Goal: Communication & Community: Answer question/provide support

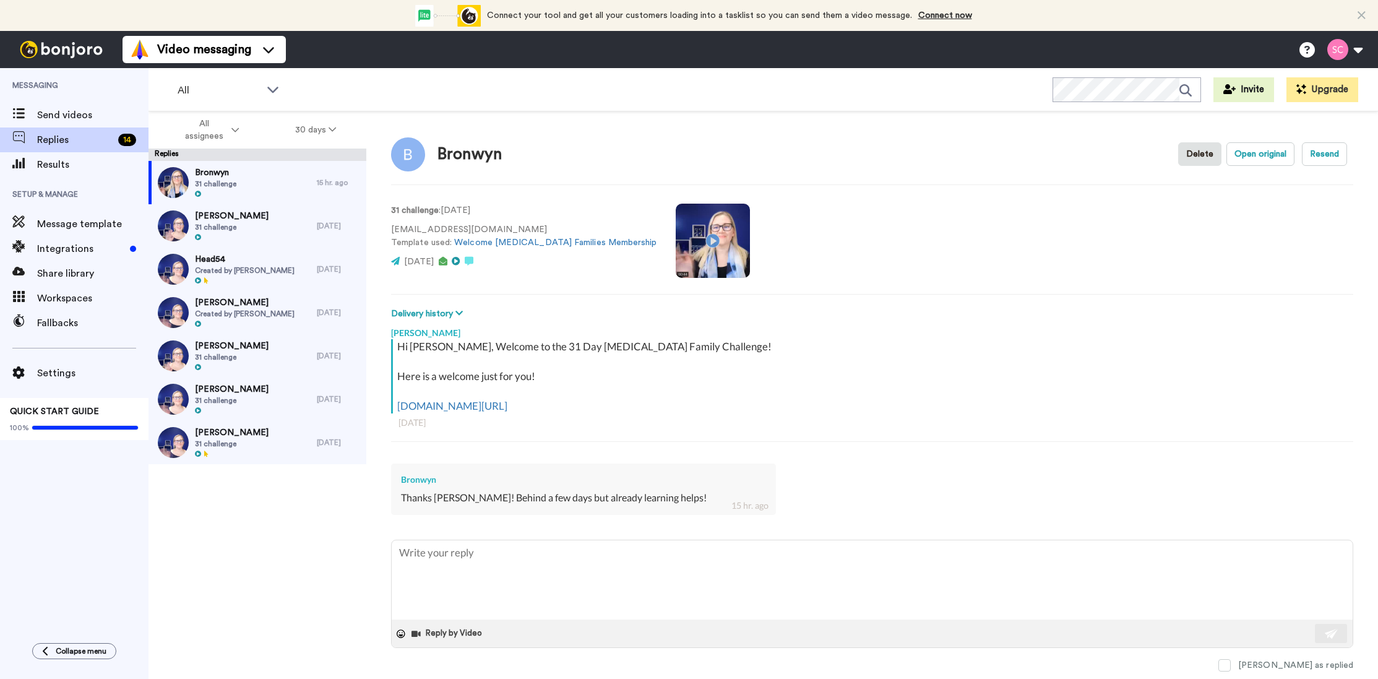
type textarea "G"
type textarea "x"
type textarea "Gl"
type textarea "x"
type textarea "Gla"
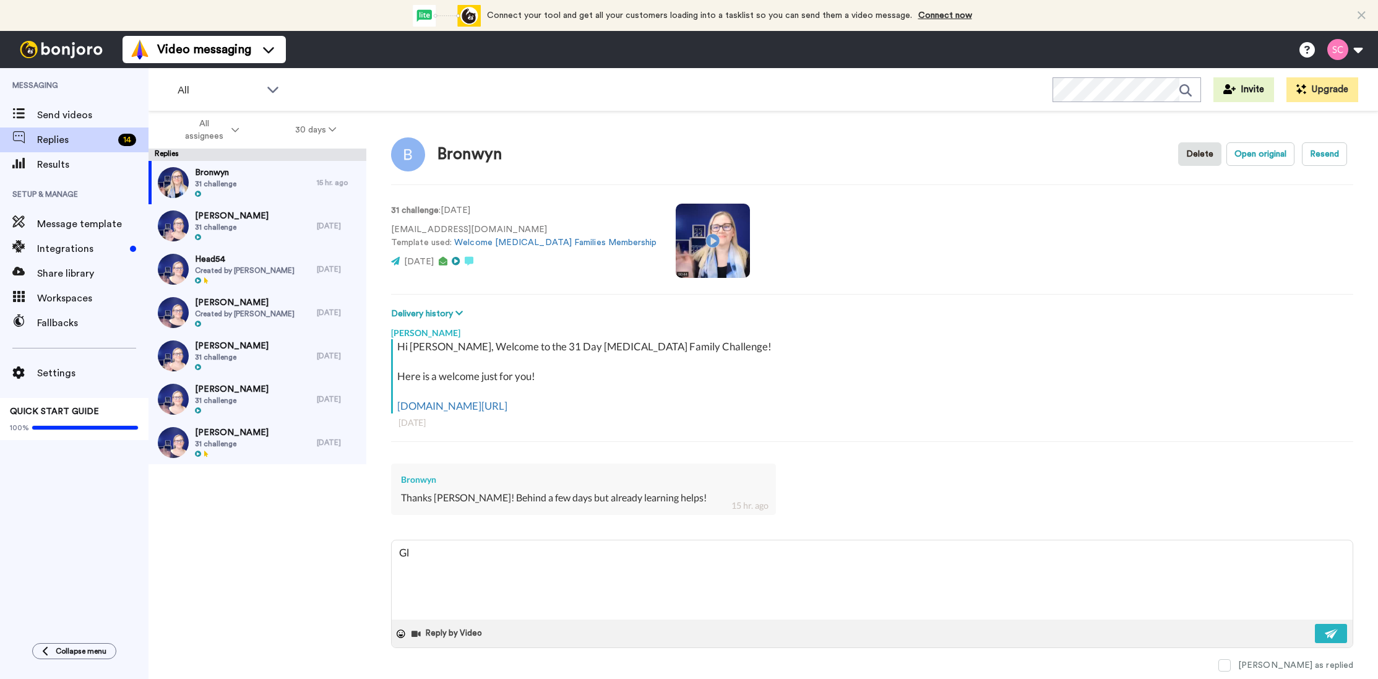
type textarea "x"
type textarea "Gl"
type textarea "x"
type textarea "G"
type textarea "x"
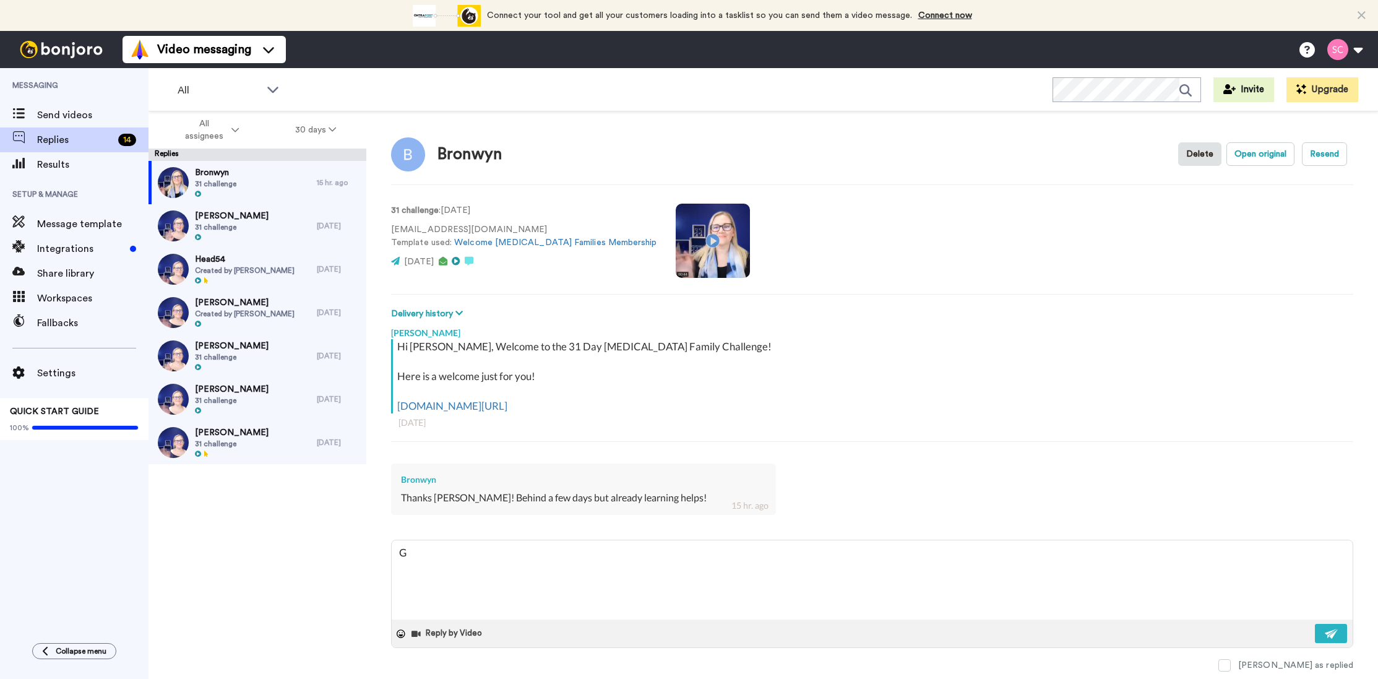
type textarea "x"
type textarea "H"
type textarea "x"
type textarea "Hi"
type textarea "x"
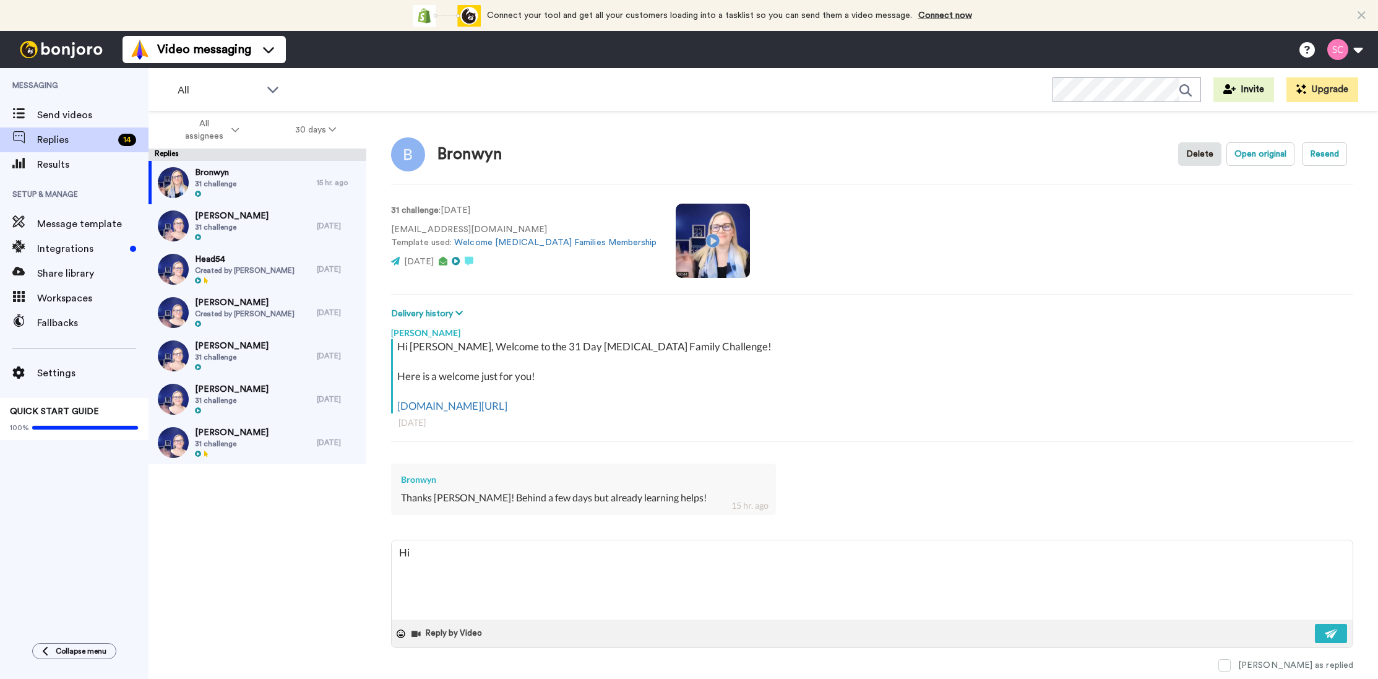
type textarea "Hi"
type textarea "x"
type textarea "Hi th"
type textarea "x"
type textarea "Hi the"
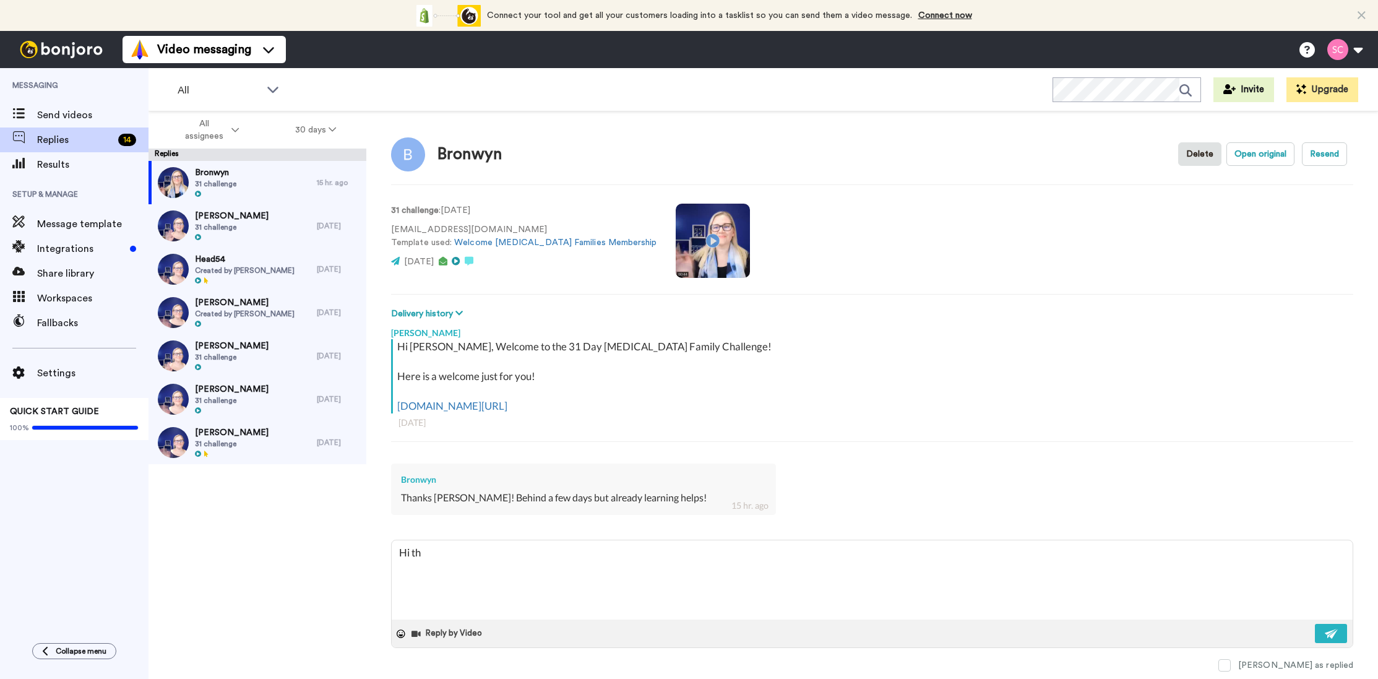
type textarea "x"
type textarea "Hi ther"
type textarea "x"
type textarea "Hi there"
type textarea "x"
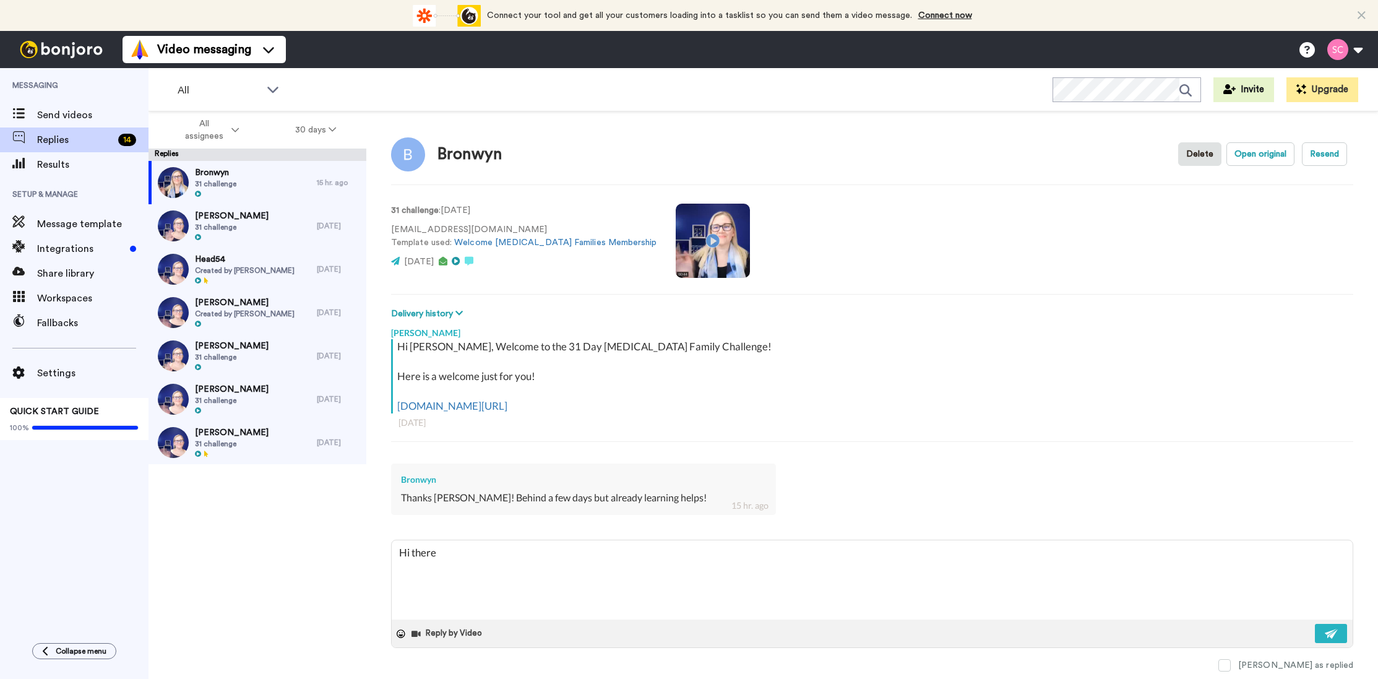
type textarea "Hi there"
type textarea "x"
type textarea "Hi there B"
type textarea "x"
type textarea "Hi there Br"
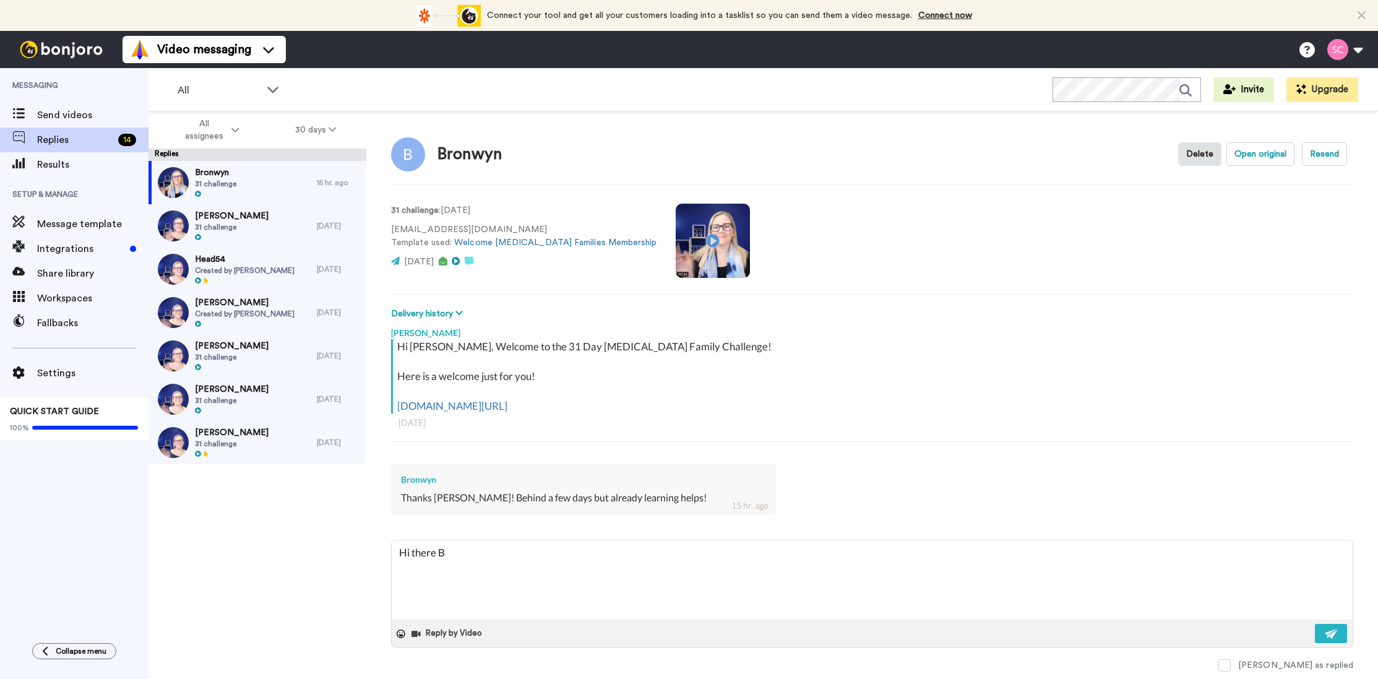
type textarea "x"
type textarea "Hi there Bro"
type textarea "x"
type textarea "Hi there [PERSON_NAME]"
type textarea "x"
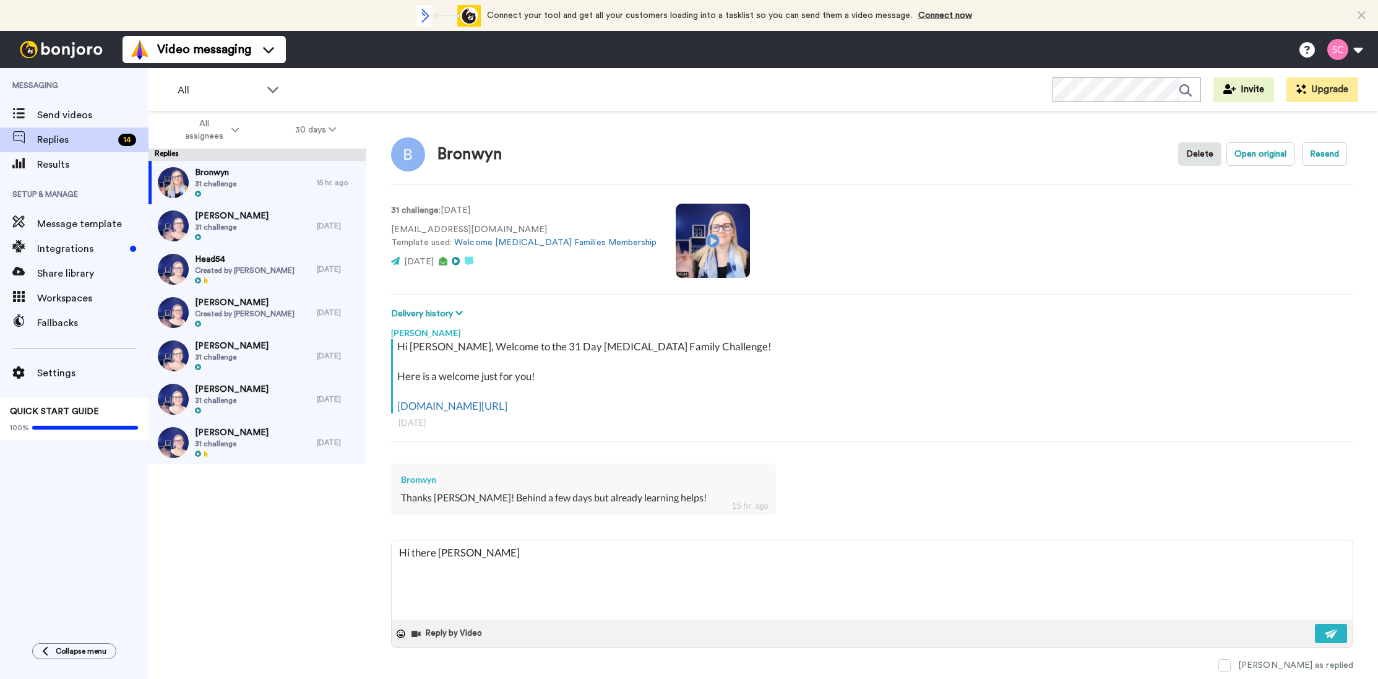
type textarea "Hi there Bronw"
type textarea "x"
type textarea "Hi there Bronwy"
type textarea "x"
type textarea "Hi there [PERSON_NAME]"
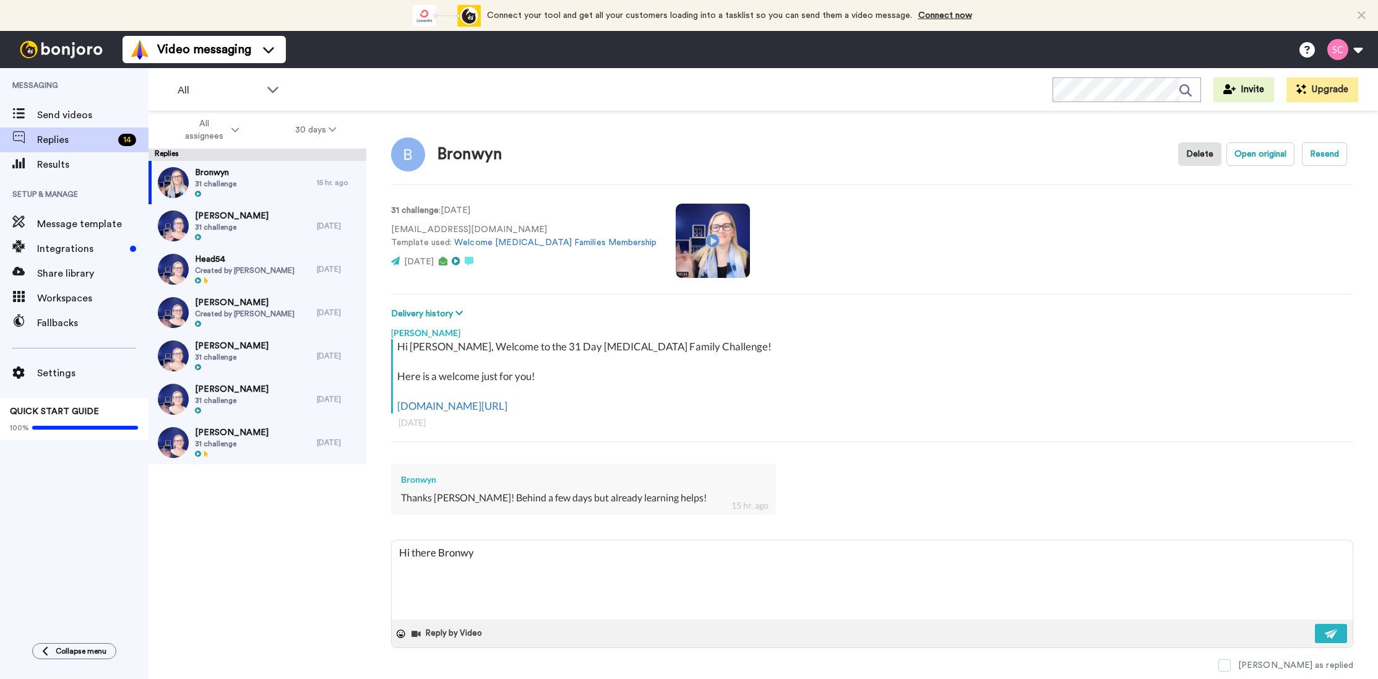
type textarea "x"
type textarea "Hi there [PERSON_NAME]"
type textarea "x"
type textarea "Hi there [PERSON_NAME] -"
type textarea "x"
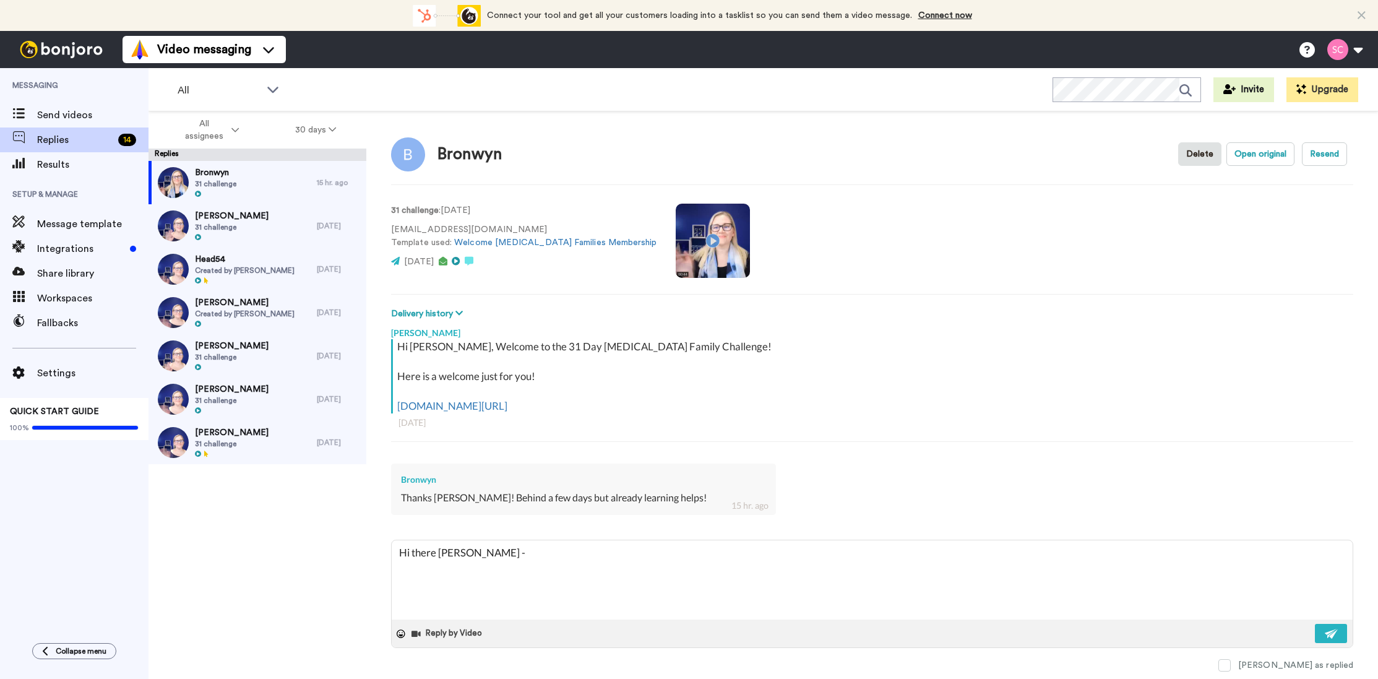
type textarea "Hi there [PERSON_NAME] -"
type textarea "x"
type textarea "Hi there [PERSON_NAME]"
type textarea "x"
type textarea "Hi there [PERSON_NAME]"
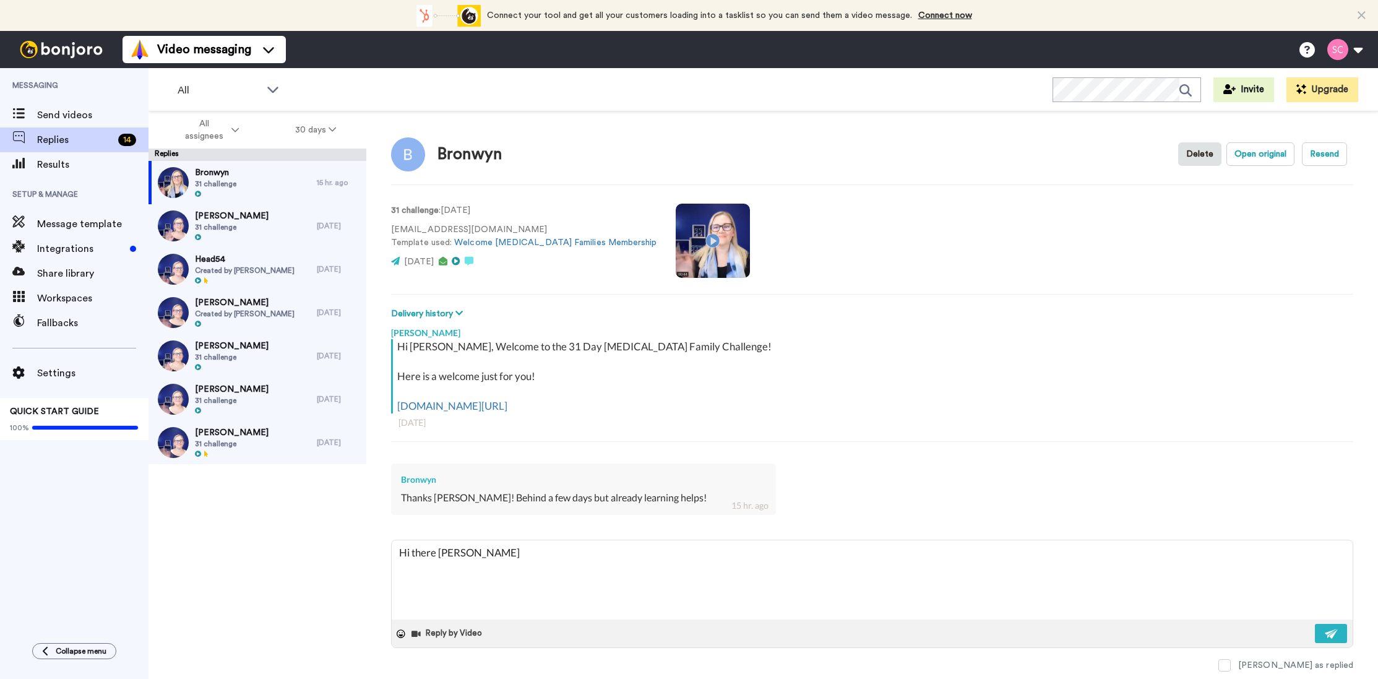
type textarea "x"
type textarea "Hi there [PERSON_NAME]"
type textarea "x"
type textarea "Hi there [PERSON_NAME] - [PERSON_NAME]"
type textarea "x"
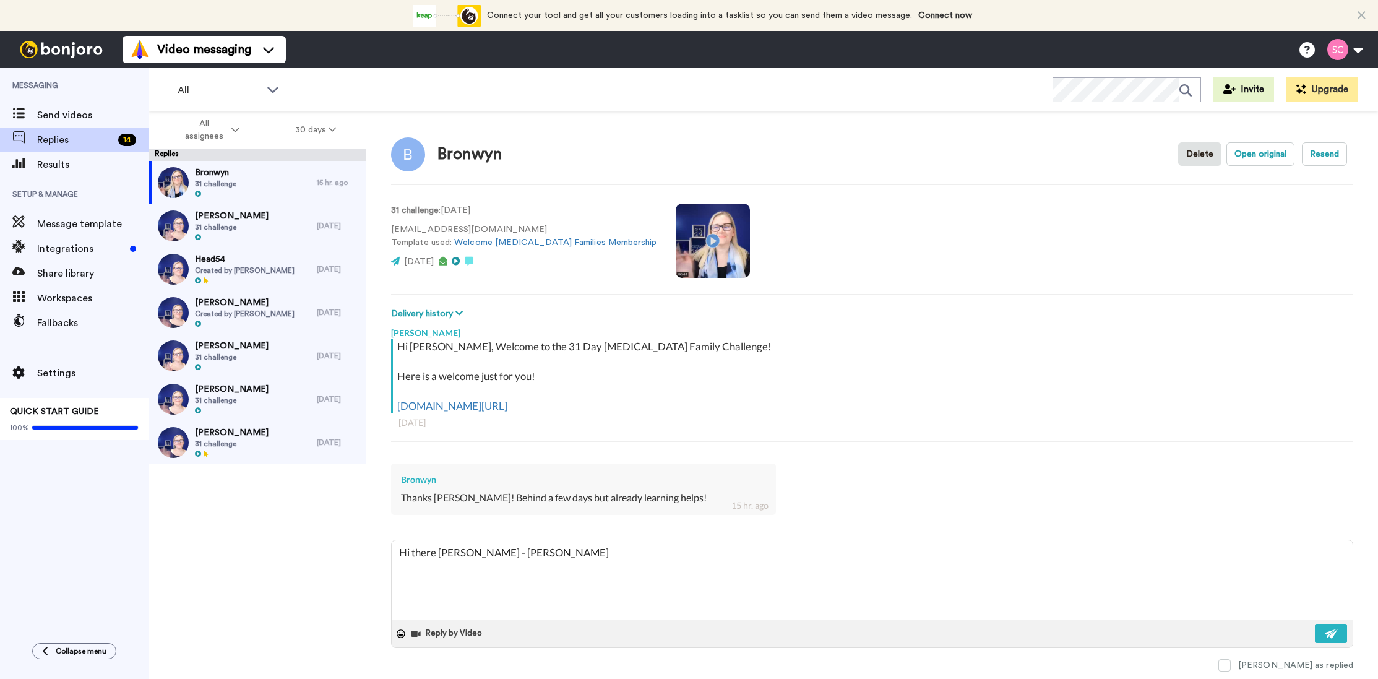
type textarea "Hi there [PERSON_NAME] - [PERSON_NAME]"
type textarea "x"
type textarea "Hi there [PERSON_NAME] - [PERSON_NAME]"
type textarea "x"
type textarea "Hi there [PERSON_NAME] - happy"
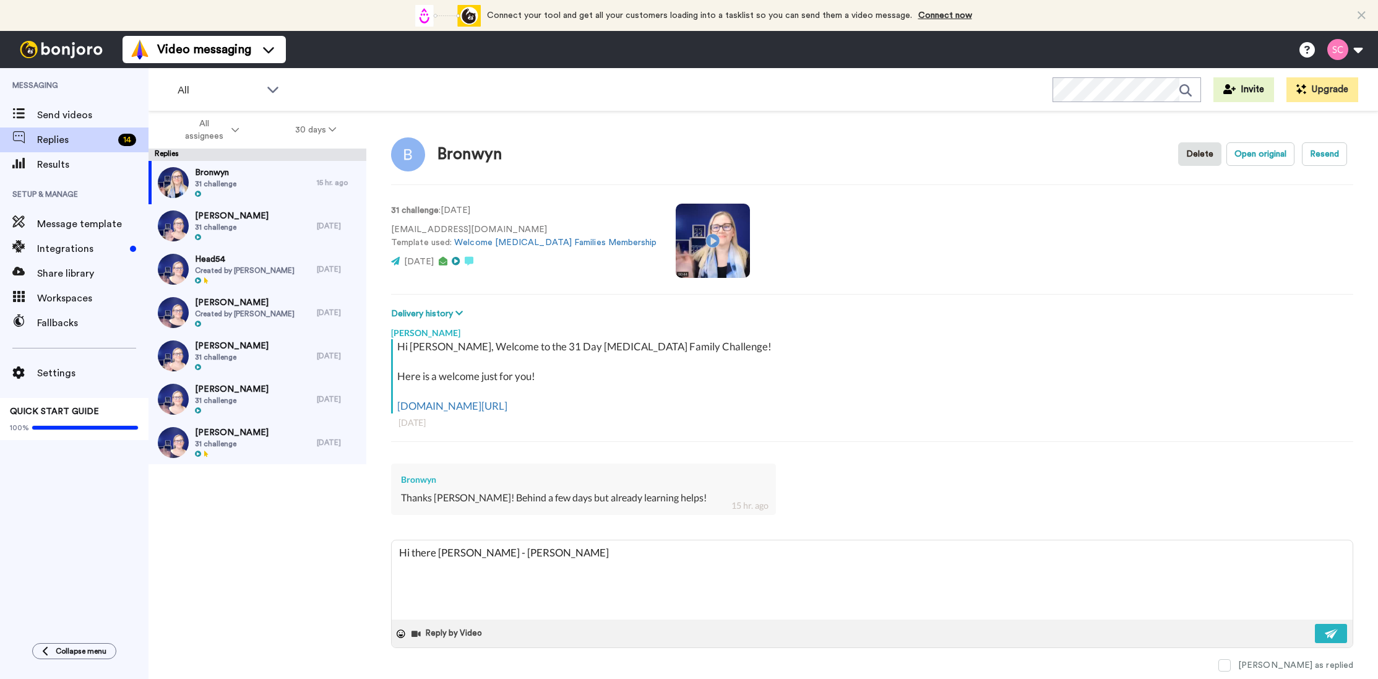
type textarea "x"
type textarea "Hi there [PERSON_NAME] - happy"
type textarea "x"
type textarea "Hi there [PERSON_NAME] - happy t"
type textarea "x"
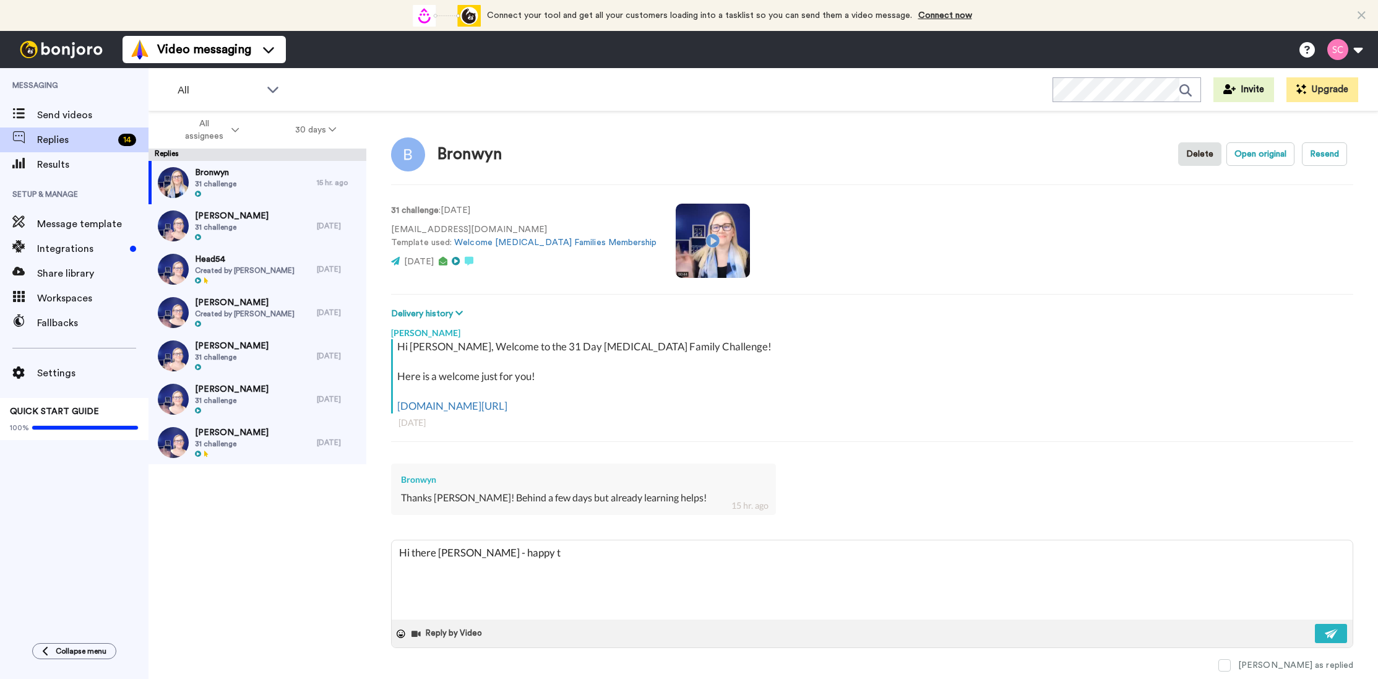
type textarea "Hi there [PERSON_NAME] - happy to"
type textarea "x"
type textarea "Hi there [PERSON_NAME] - happy to"
type textarea "x"
type textarea "Hi there [PERSON_NAME] - happy to h"
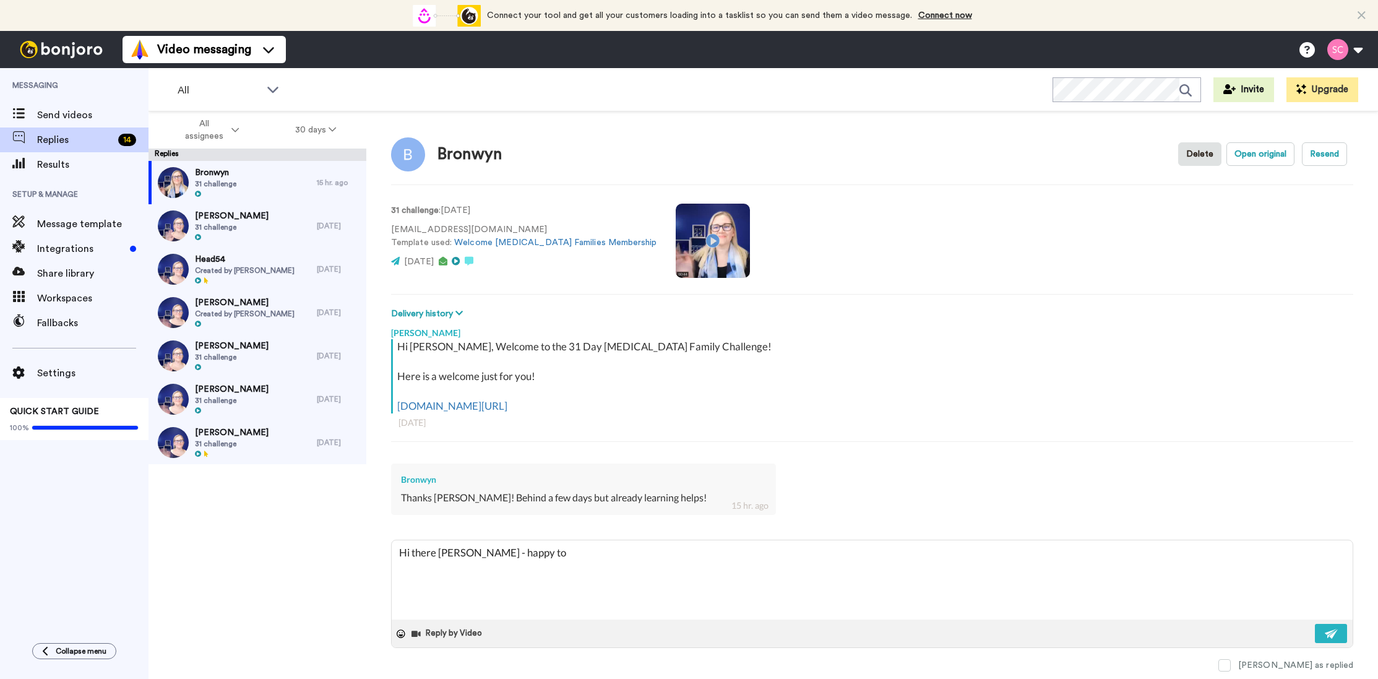
type textarea "x"
type textarea "Hi there [PERSON_NAME] - happy to he"
type textarea "x"
type textarea "Hi there [PERSON_NAME] - happy to hea"
type textarea "x"
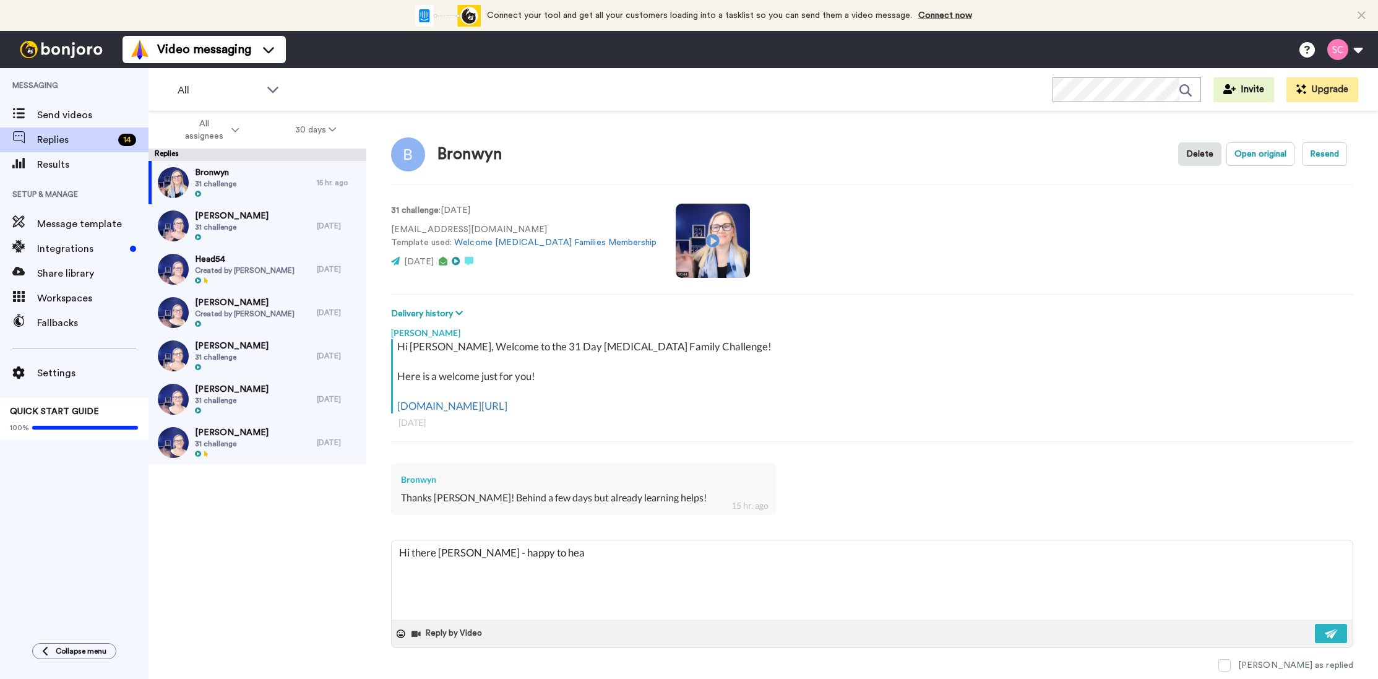
type textarea "Hi there [PERSON_NAME] - happy to hear"
type textarea "x"
type textarea "Hi there [PERSON_NAME] - happy to hear"
type textarea "x"
type textarea "Hi there [PERSON_NAME] - happy to hear t"
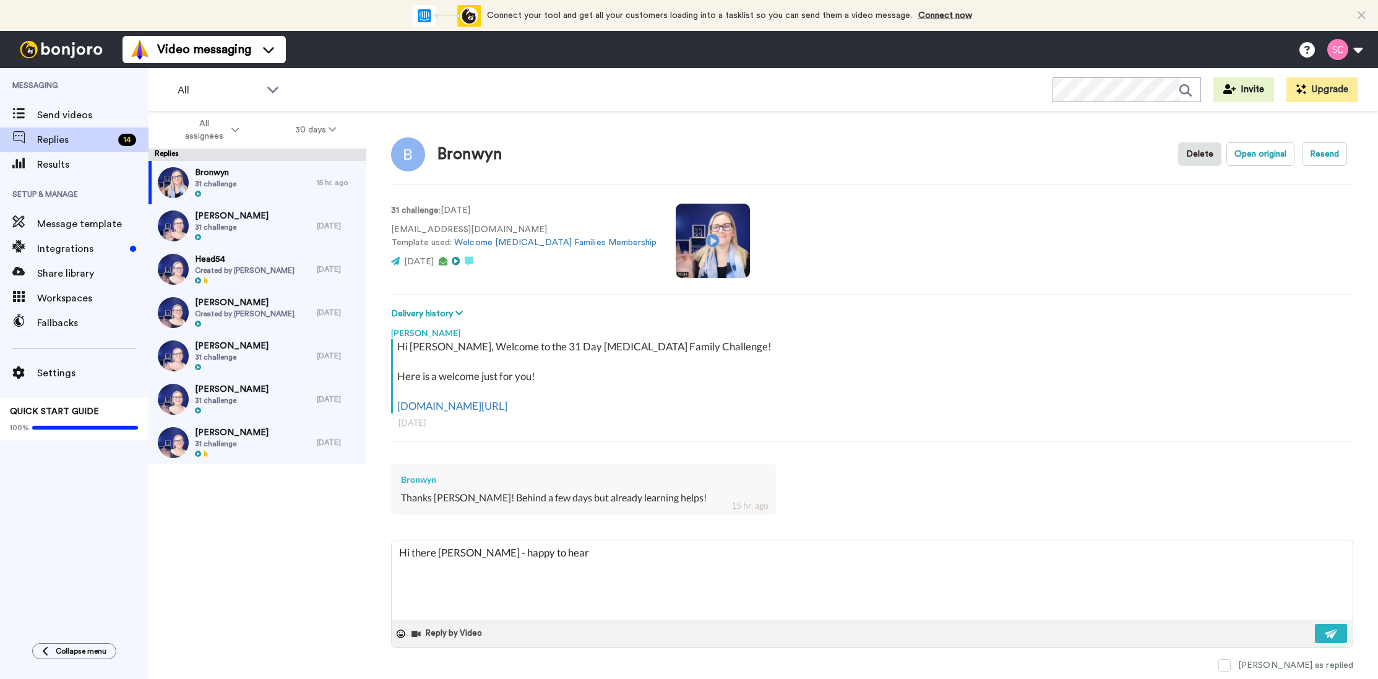
type textarea "x"
type textarea "Hi there [PERSON_NAME] - happy to hear th"
type textarea "x"
type textarea "Hi there [PERSON_NAME] - happy to hear tha"
type textarea "x"
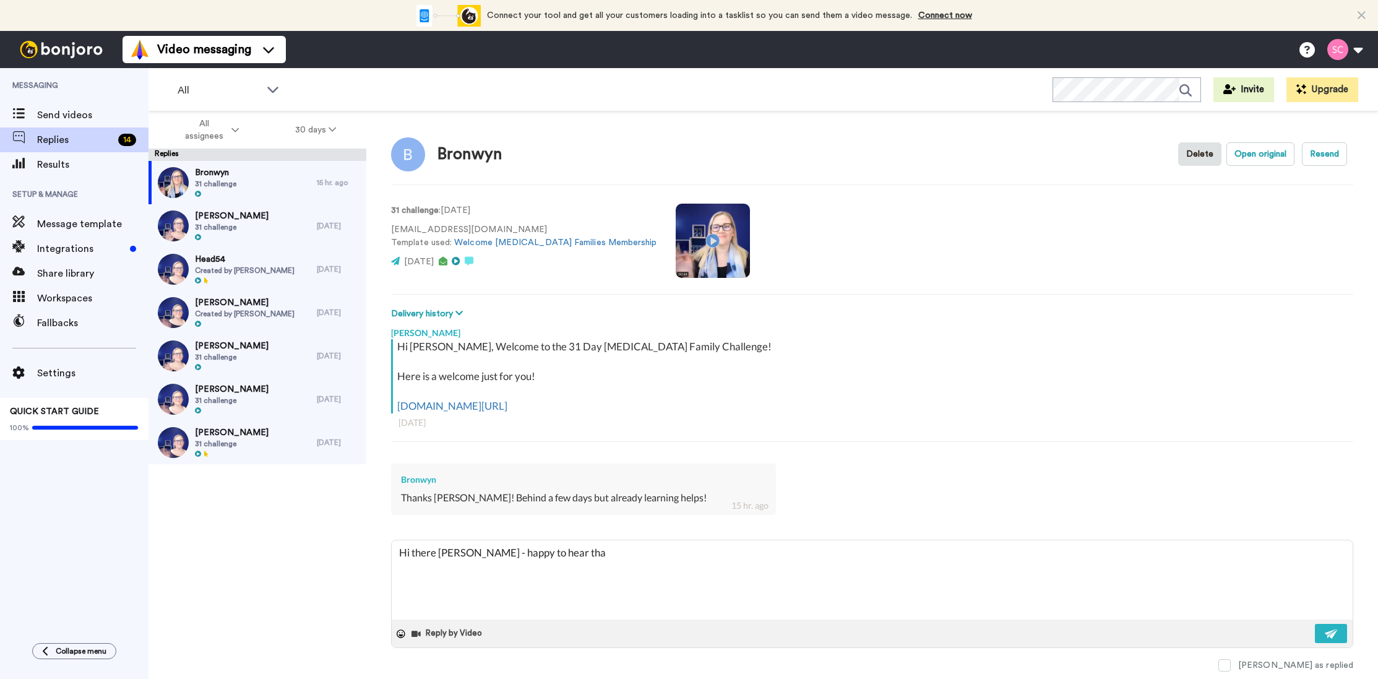
type textarea "Hi there [PERSON_NAME] - happy to hear that"
type textarea "x"
type textarea "Hi there [PERSON_NAME] - happy to hear that"
type textarea "x"
type textarea "Hi there [PERSON_NAME] - happy to hear that y"
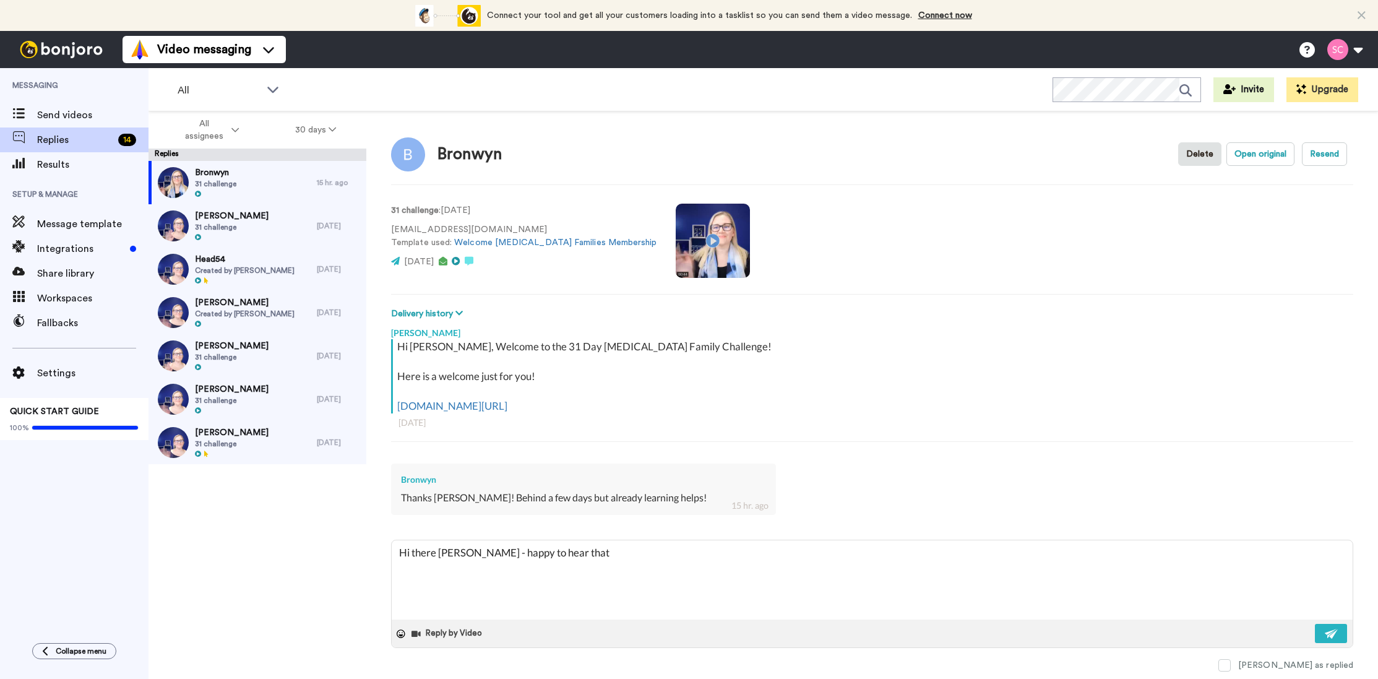
type textarea "x"
type textarea "Hi there [PERSON_NAME] - happy to hear that yo"
type textarea "x"
type textarea "Hi there [PERSON_NAME] - happy to hear that you"
type textarea "x"
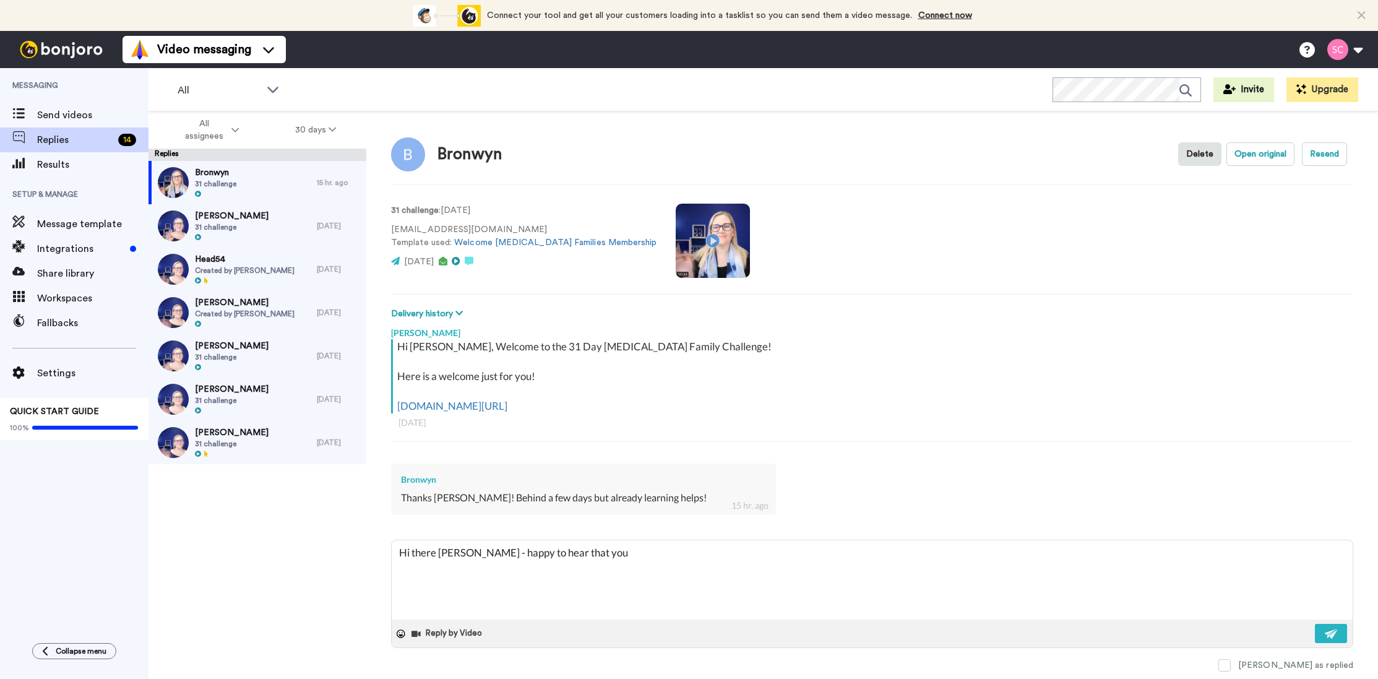
type textarea "Hi there [PERSON_NAME] - happy to hear that you"
type textarea "x"
type textarea "Hi there [PERSON_NAME] - happy to hear that you a"
type textarea "x"
type textarea "Hi there [PERSON_NAME] - happy to hear that you ar"
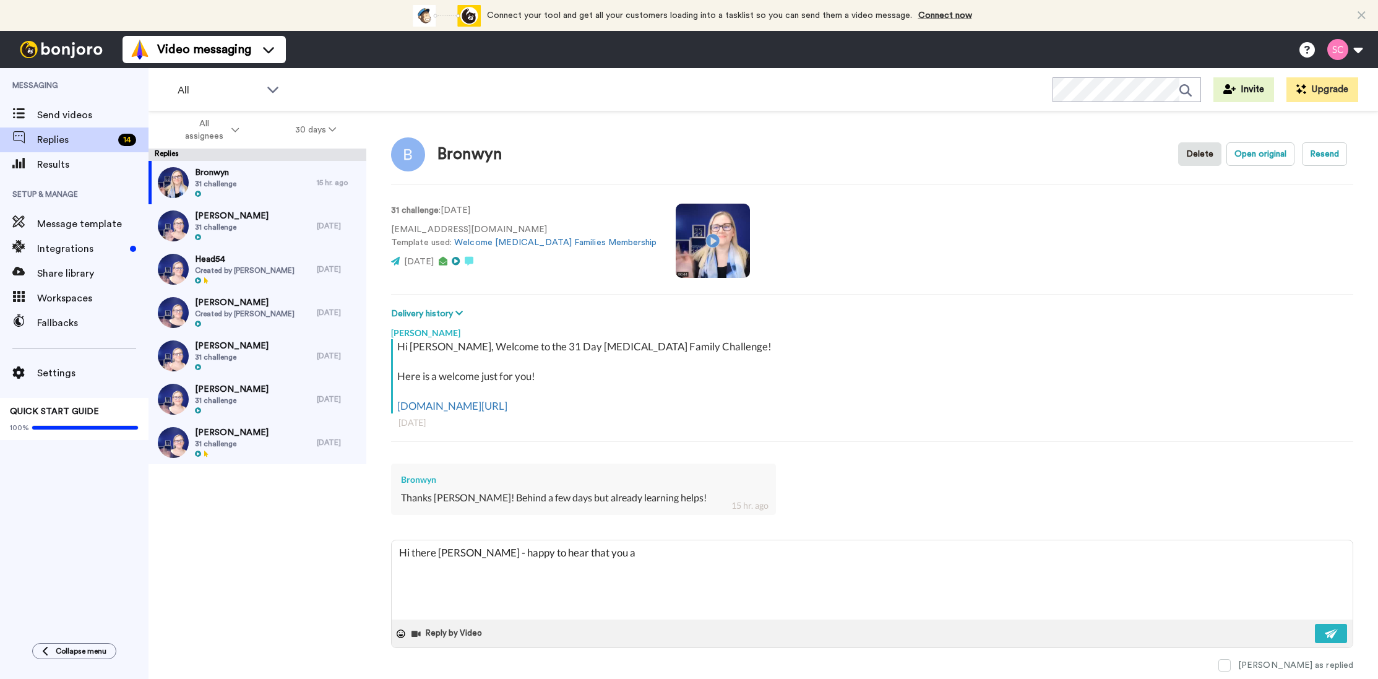
type textarea "x"
type textarea "Hi there [PERSON_NAME] - happy to hear that you are"
type textarea "x"
type textarea "Hi there [PERSON_NAME] - happy to hear that you are"
type textarea "x"
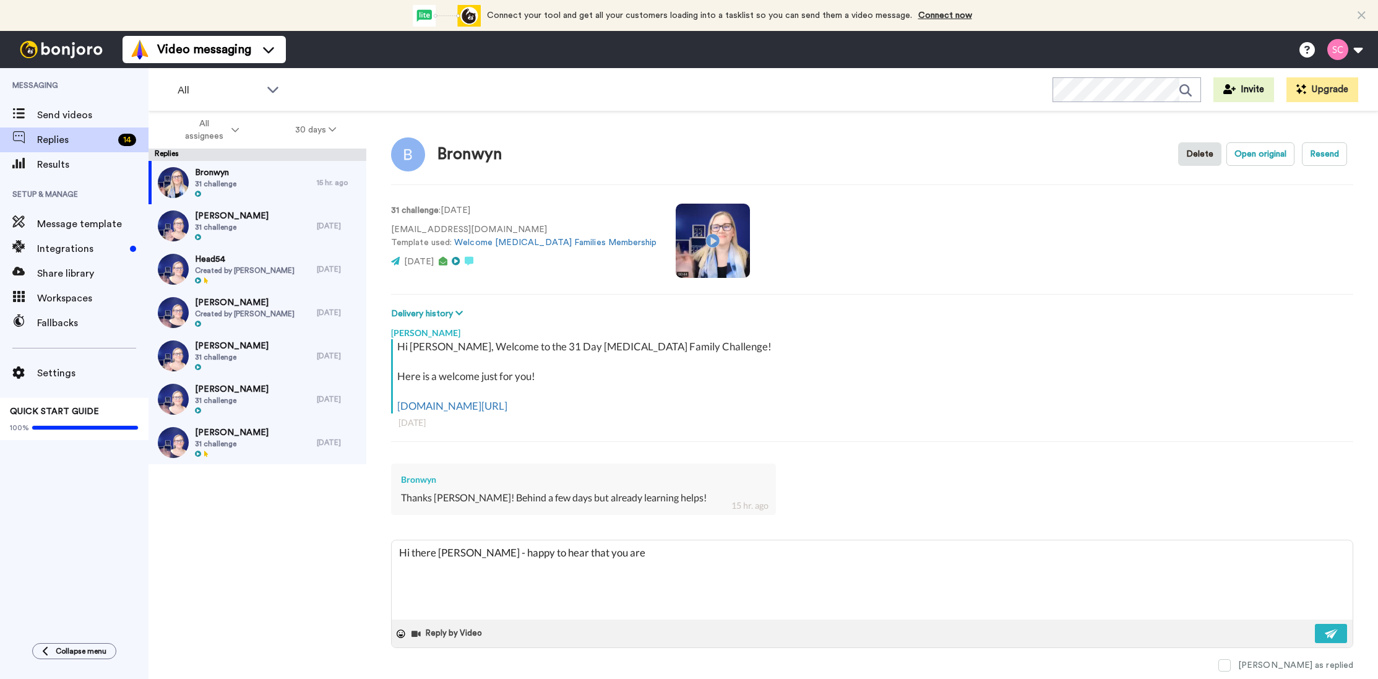
type textarea "Hi there [PERSON_NAME] - happy to hear that you are l"
type textarea "x"
type textarea "Hi there [PERSON_NAME] - happy to hear that you are le"
type textarea "x"
type textarea "Hi there [PERSON_NAME] - happy to hear that you are lea"
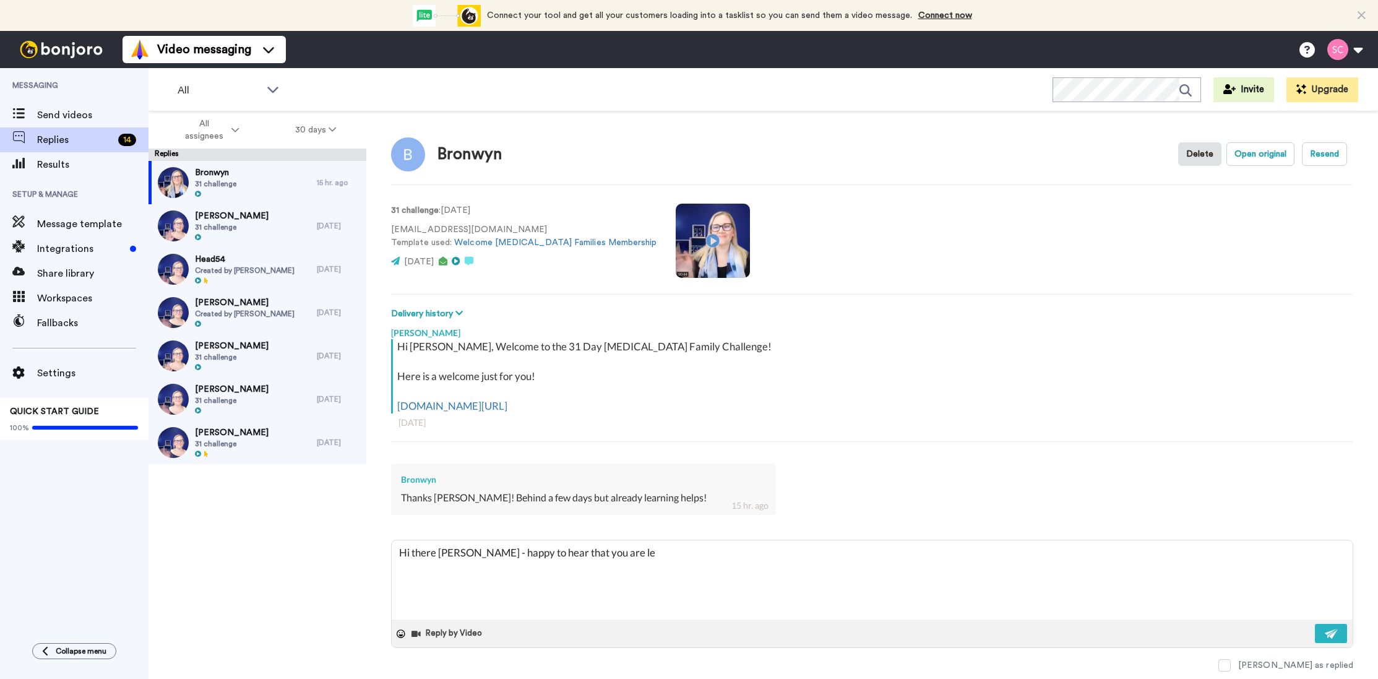
type textarea "x"
type textarea "Hi there [PERSON_NAME] - happy to hear that you are [PERSON_NAME]"
type textarea "x"
type textarea "Hi there [PERSON_NAME] - happy to hear that you are learn"
type textarea "x"
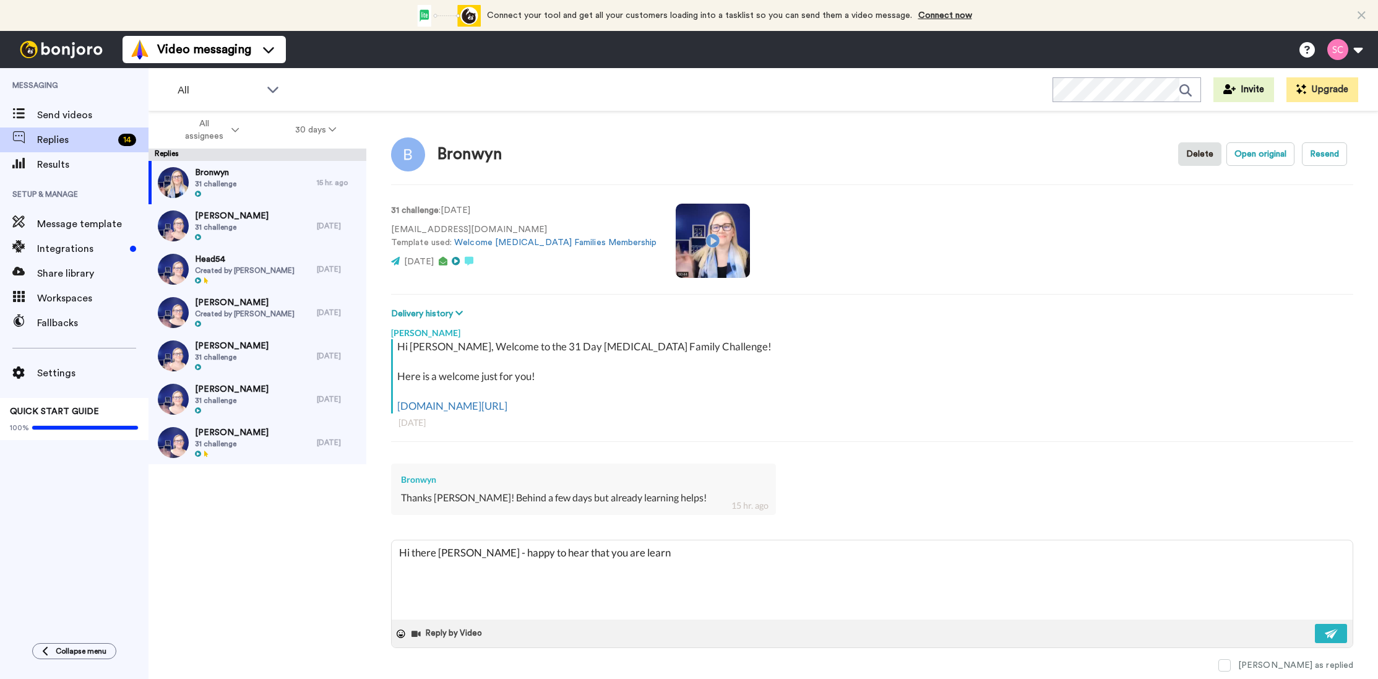
type textarea "Hi there [PERSON_NAME] - happy to hear that you are learni"
type textarea "x"
type textarea "Hi there [PERSON_NAME] - happy to hear that you are learnin"
type textarea "x"
type textarea "Hi there [PERSON_NAME] - happy to hear that you are learning"
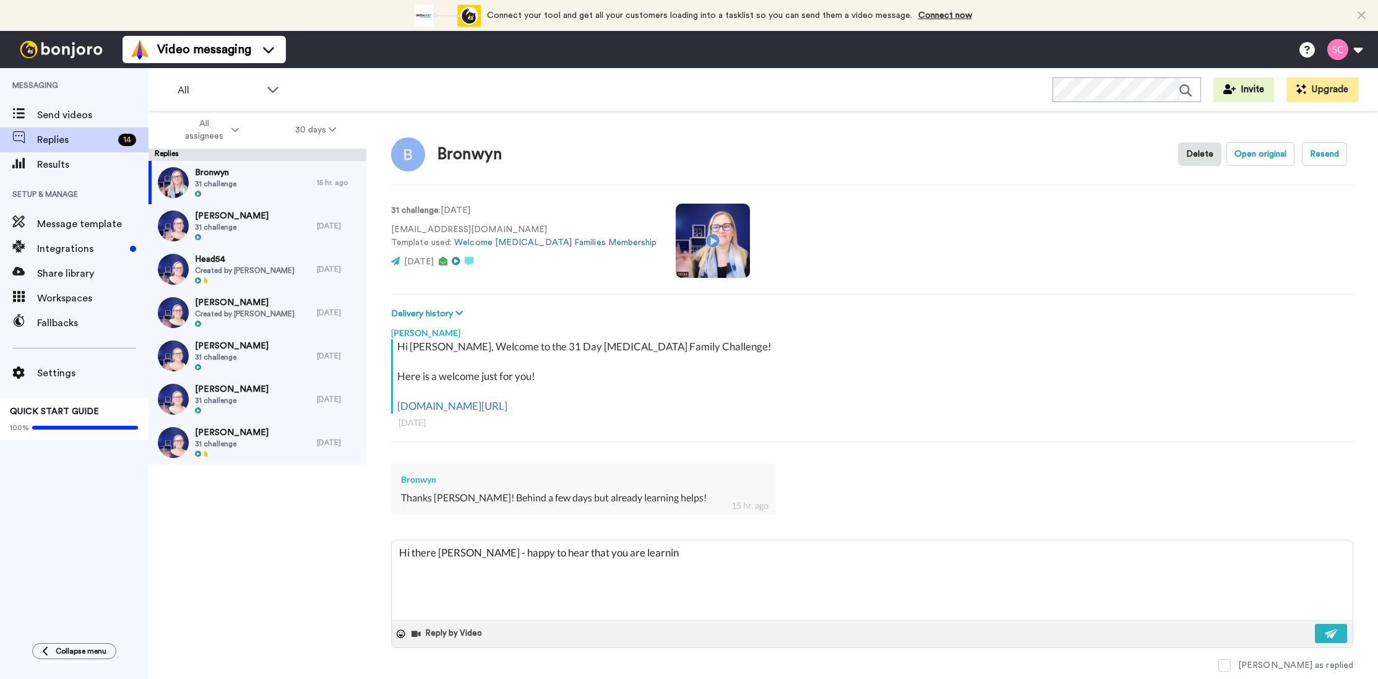
type textarea "x"
type textarea "Hi there [PERSON_NAME] - happy to hear that you are learning"
type textarea "x"
type textarea "Hi there [PERSON_NAME] - happy to hear that you are learning h"
type textarea "x"
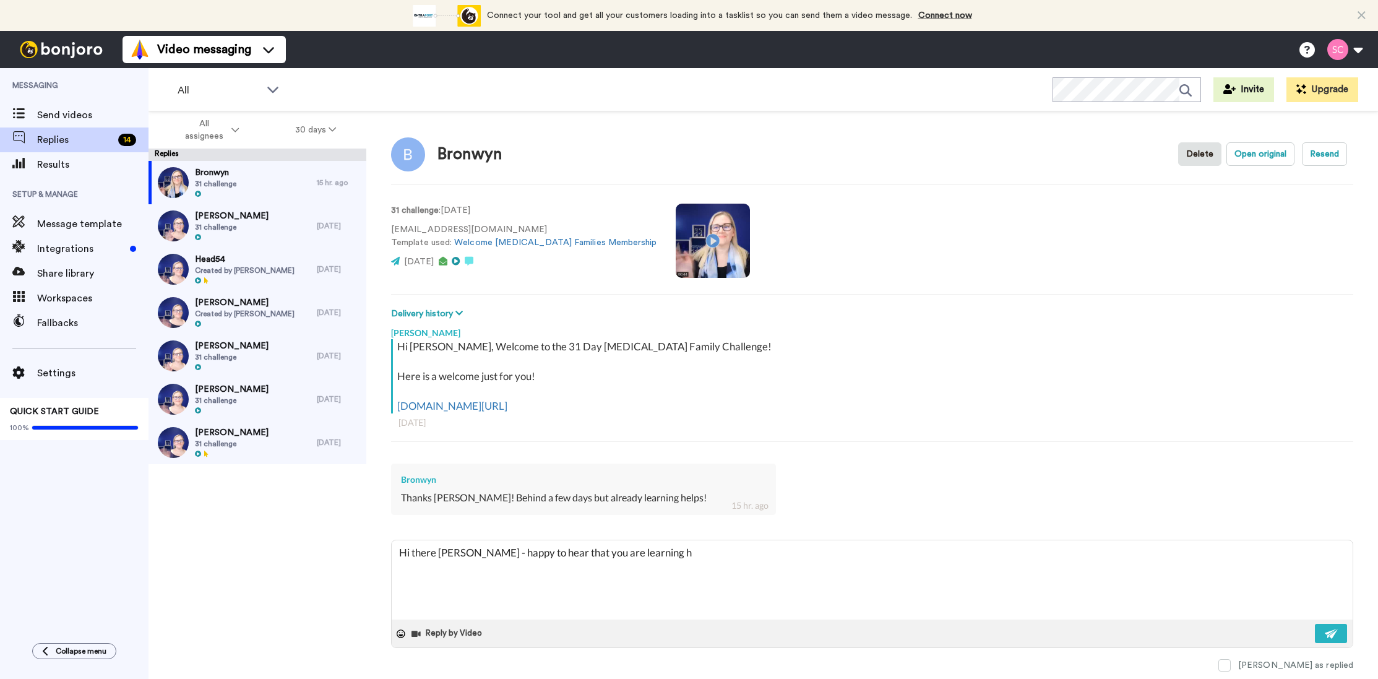
type textarea "Hi there [PERSON_NAME] - happy to hear that you are learning he"
type textarea "x"
type textarea "Hi there [PERSON_NAME] - happy to hear that you are learning hea"
type textarea "x"
type textarea "Hi there [PERSON_NAME] - happy to hear that you are learning he"
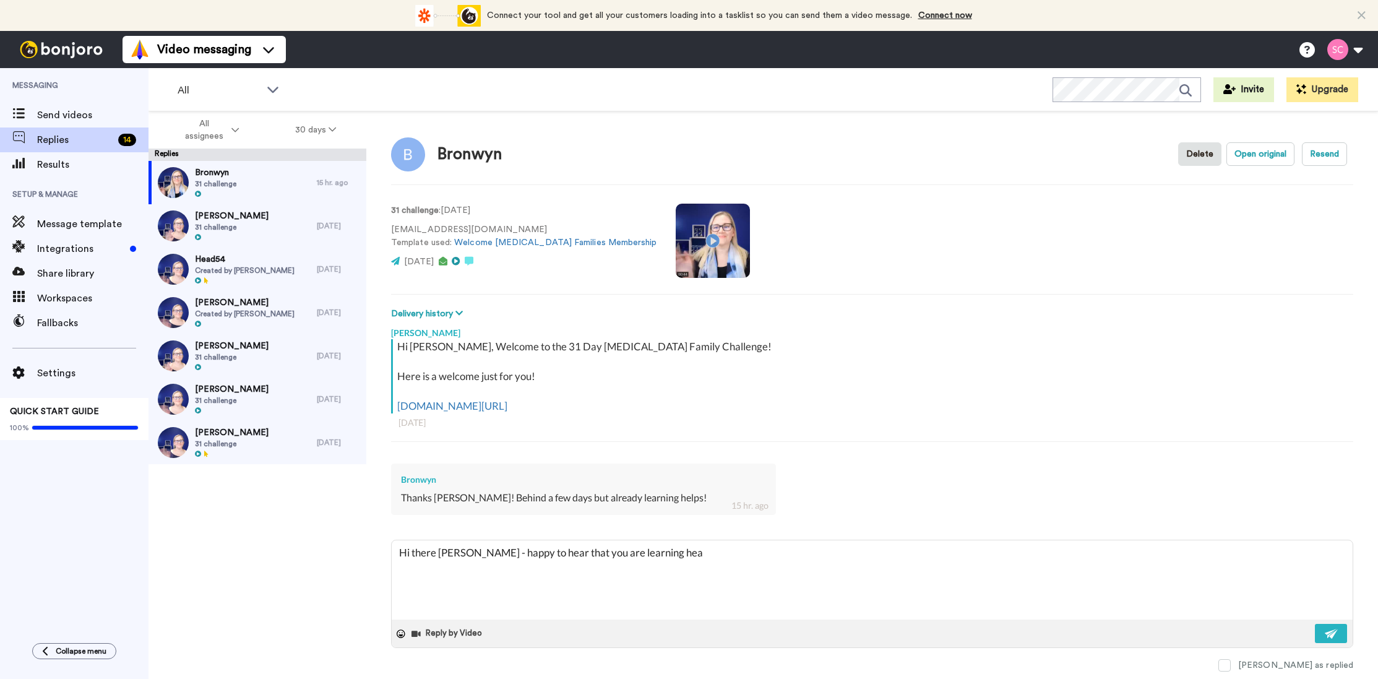
type textarea "x"
type textarea "Hi there [PERSON_NAME] - happy to hear that you are learning h"
type textarea "x"
type textarea "Hi there [PERSON_NAME] - happy to hear that you are learning"
type textarea "x"
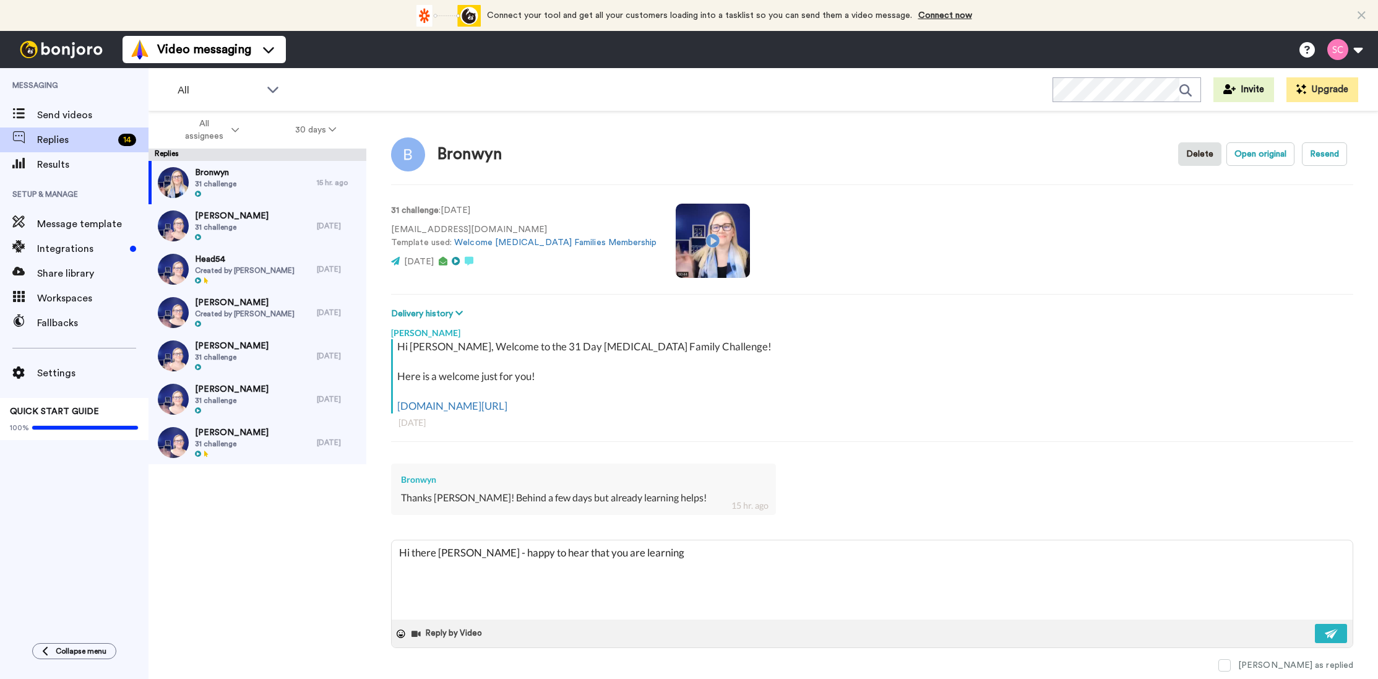
type textarea "Hi there [PERSON_NAME] - happy to hear that you are learning"
type textarea "x"
type textarea "Hi there [PERSON_NAME] - happy to hear that you are learnin"
type textarea "x"
type textarea "Hi there [PERSON_NAME] - happy to hear that you are learni"
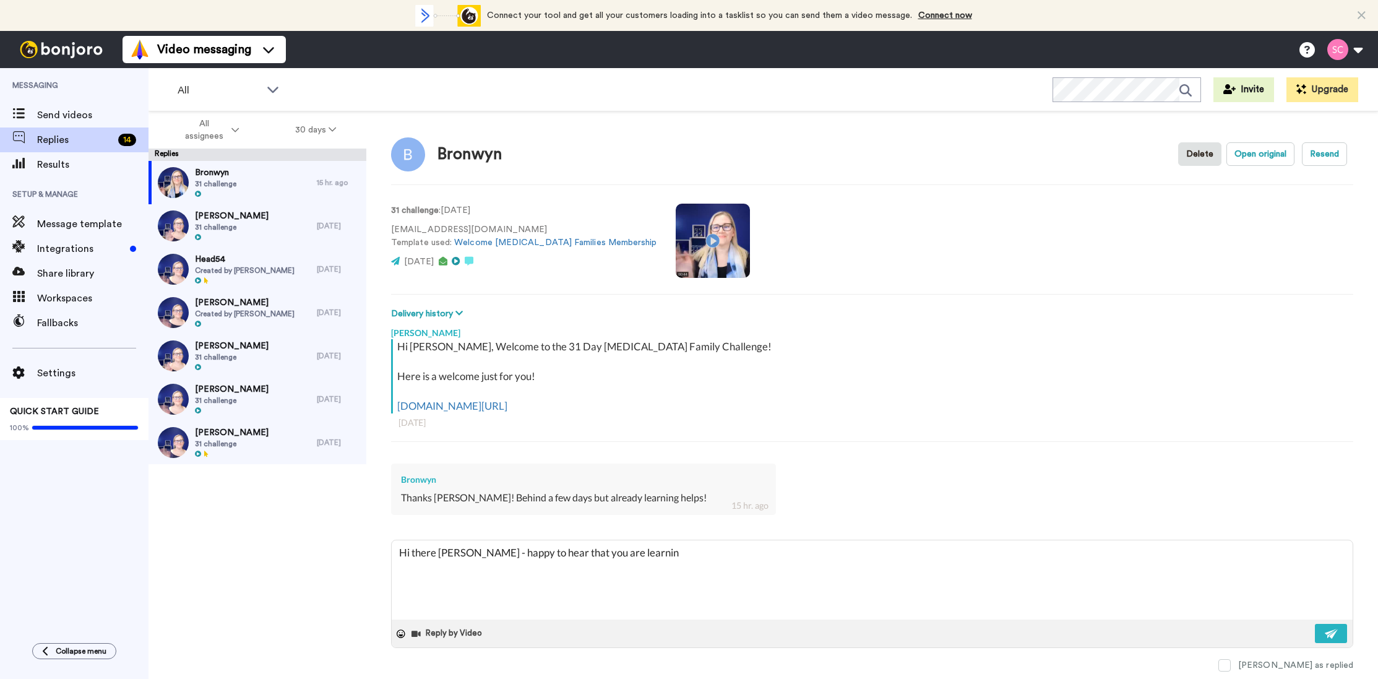
type textarea "x"
type textarea "Hi there [PERSON_NAME] - happy to hear that you are learn"
type textarea "x"
type textarea "Hi there [PERSON_NAME] - happy to hear that you are [PERSON_NAME]"
type textarea "x"
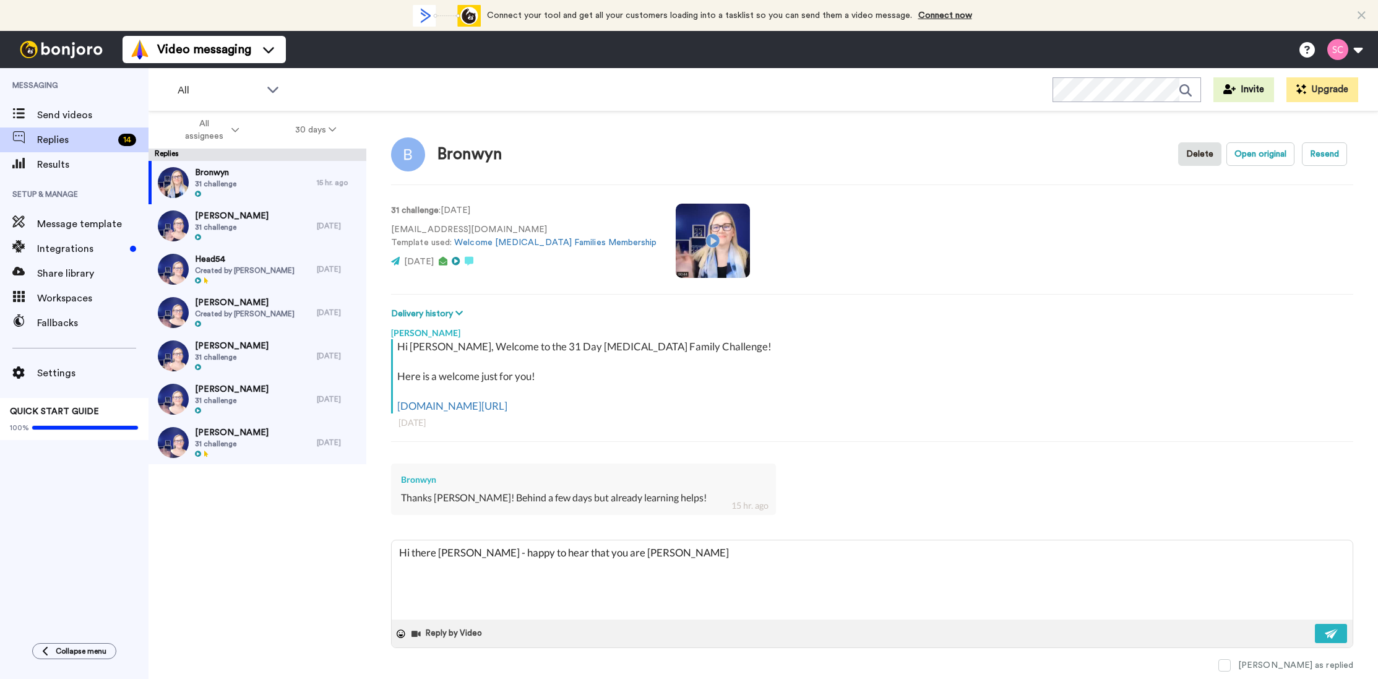
type textarea "Hi there [PERSON_NAME] - happy to hear that you are lea"
type textarea "x"
type textarea "Hi there [PERSON_NAME] - happy to hear that you are le"
type textarea "x"
type textarea "Hi there [PERSON_NAME] - happy to hear that you are l"
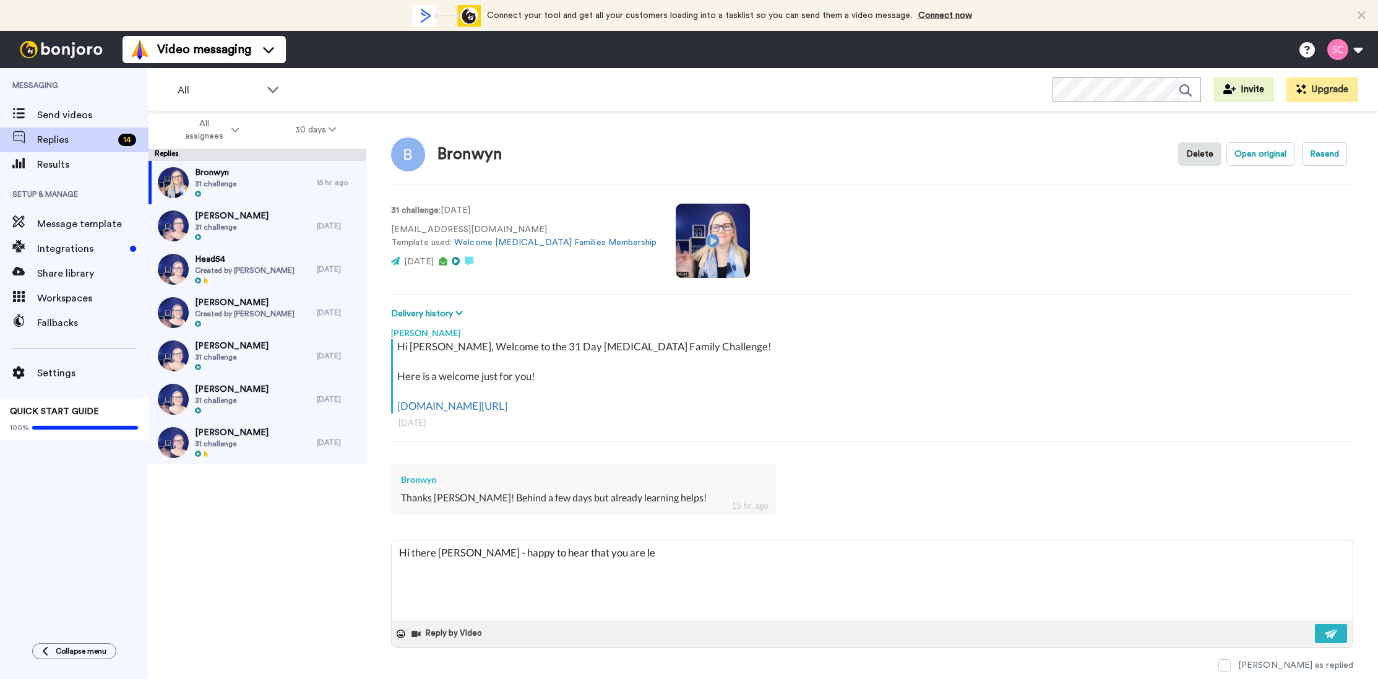
type textarea "x"
type textarea "Hi there [PERSON_NAME] - happy to hear that you are"
type textarea "x"
type textarea "Hi there [PERSON_NAME] - happy to hear that you are"
type textarea "x"
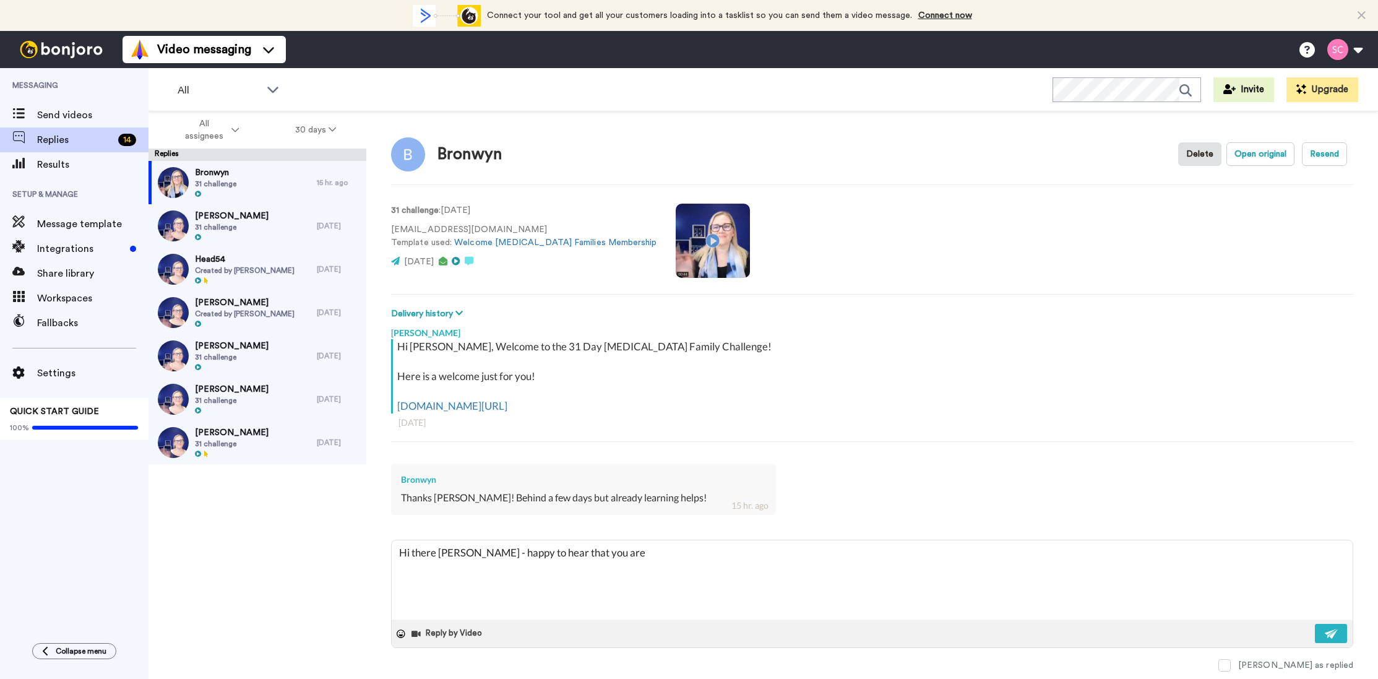
type textarea "Hi there [PERSON_NAME] - happy to hear that you ar"
type textarea "x"
type textarea "Hi there [PERSON_NAME] - happy to hear that you a"
type textarea "x"
type textarea "Hi there [PERSON_NAME] - happy to hear that you"
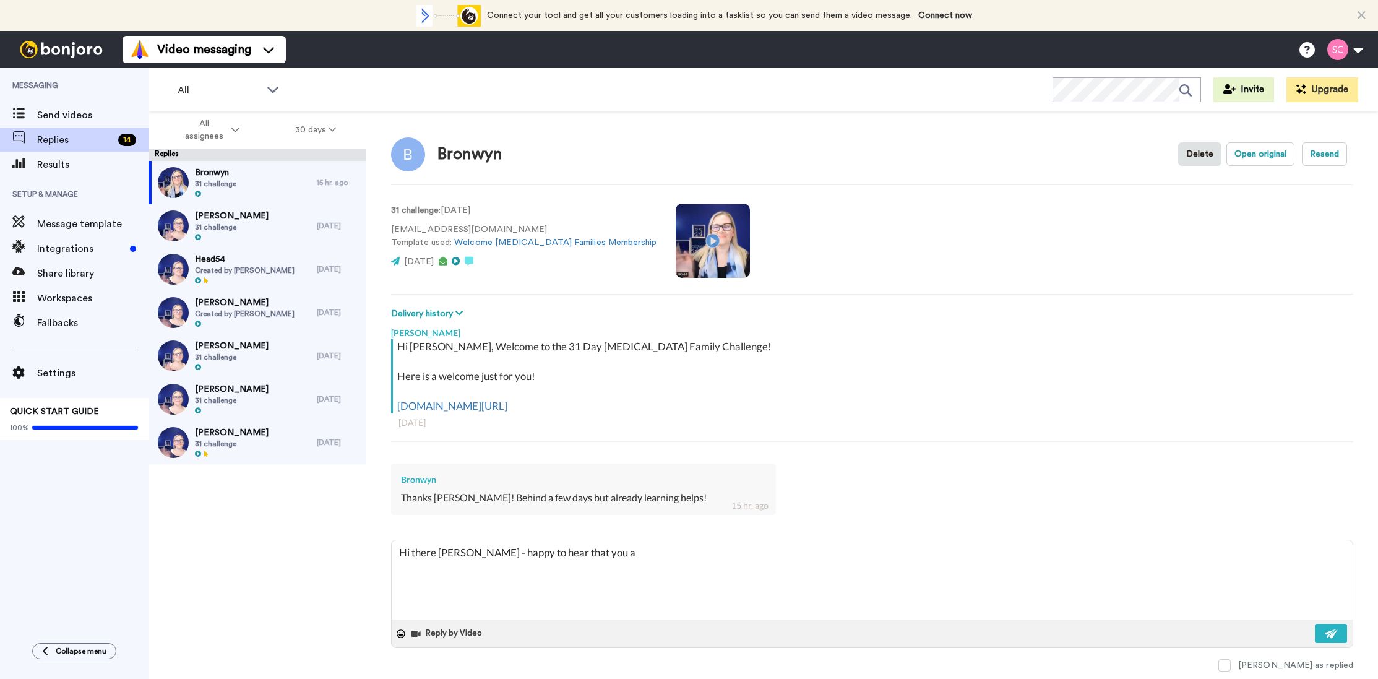
type textarea "x"
type textarea "Hi there [PERSON_NAME] - happy to hear that you"
type textarea "x"
type textarea "Hi there [PERSON_NAME] - happy to hear that yo"
type textarea "x"
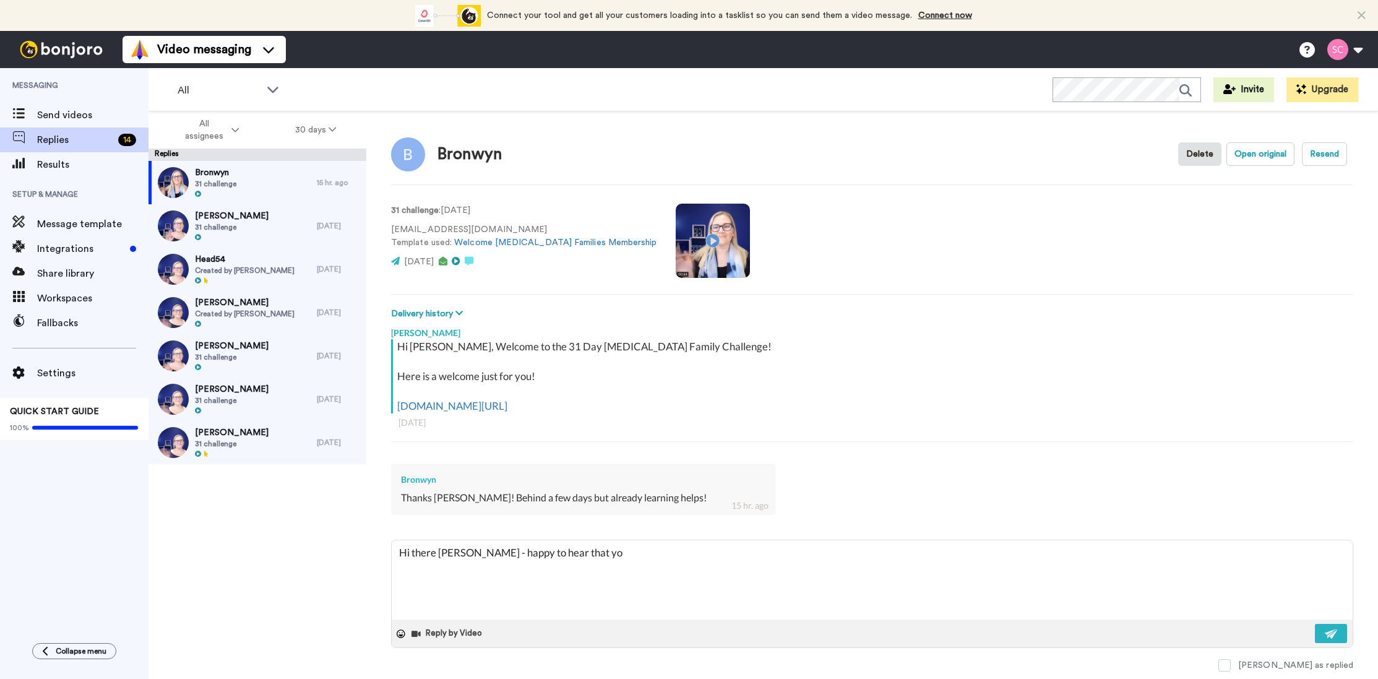
type textarea "Hi there [PERSON_NAME] - happy to hear that y"
type textarea "x"
type textarea "Hi there [PERSON_NAME] - happy to hear that"
type textarea "x"
type textarea "Hi there [PERSON_NAME] - happy to hear that"
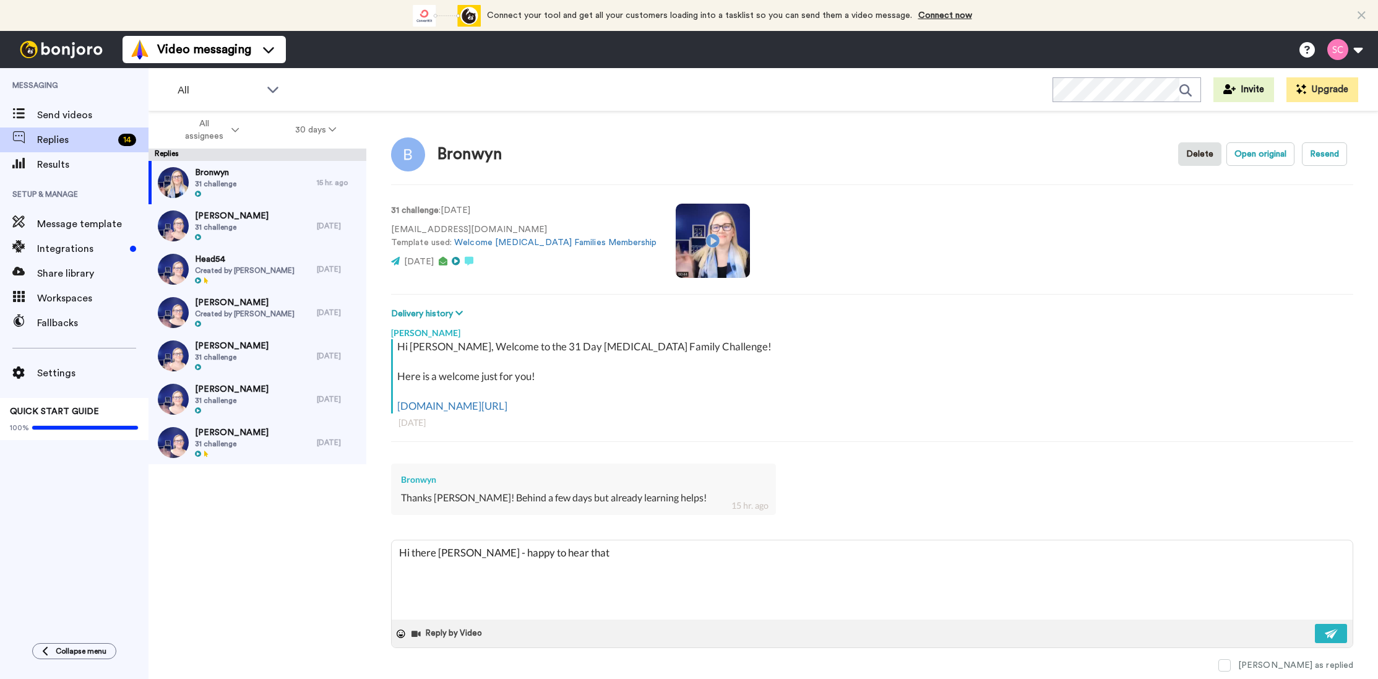
type textarea "x"
type textarea "Hi there [PERSON_NAME] - happy to hear tha"
type textarea "x"
type textarea "Hi there [PERSON_NAME] - happy to hear th"
type textarea "x"
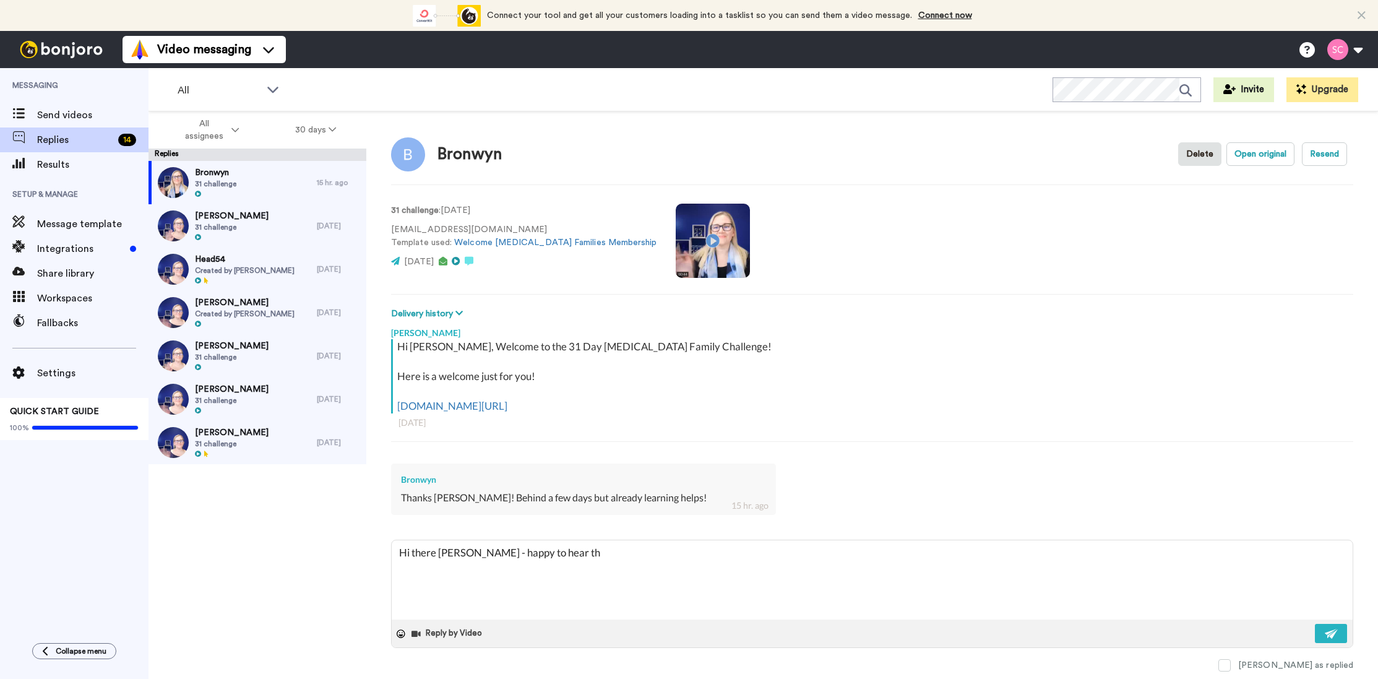
type textarea "Hi there [PERSON_NAME] - happy to hear t"
type textarea "x"
type textarea "Hi there [PERSON_NAME] - happy to hear"
type textarea "x"
type textarea "Hi there [PERSON_NAME] - happy to hear"
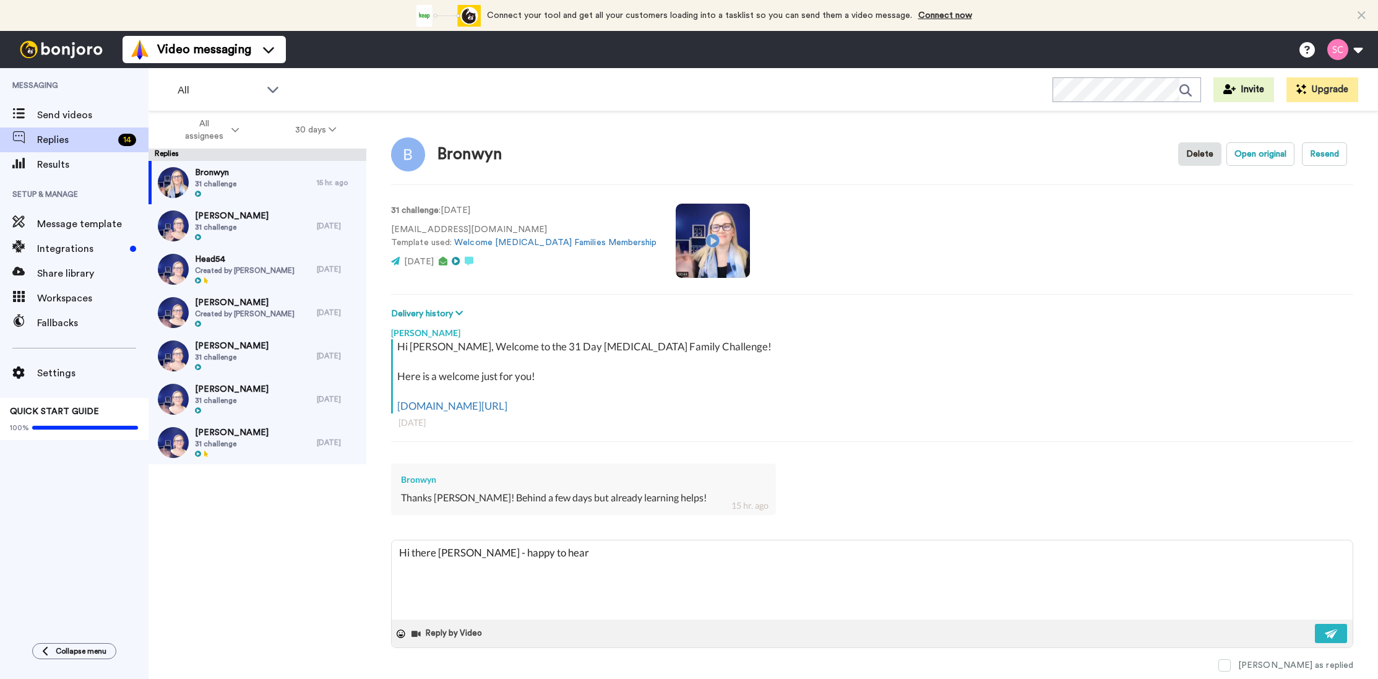
type textarea "x"
type textarea "Hi there [PERSON_NAME] - happy to hea"
type textarea "x"
type textarea "Hi there [PERSON_NAME] - happy to he"
type textarea "x"
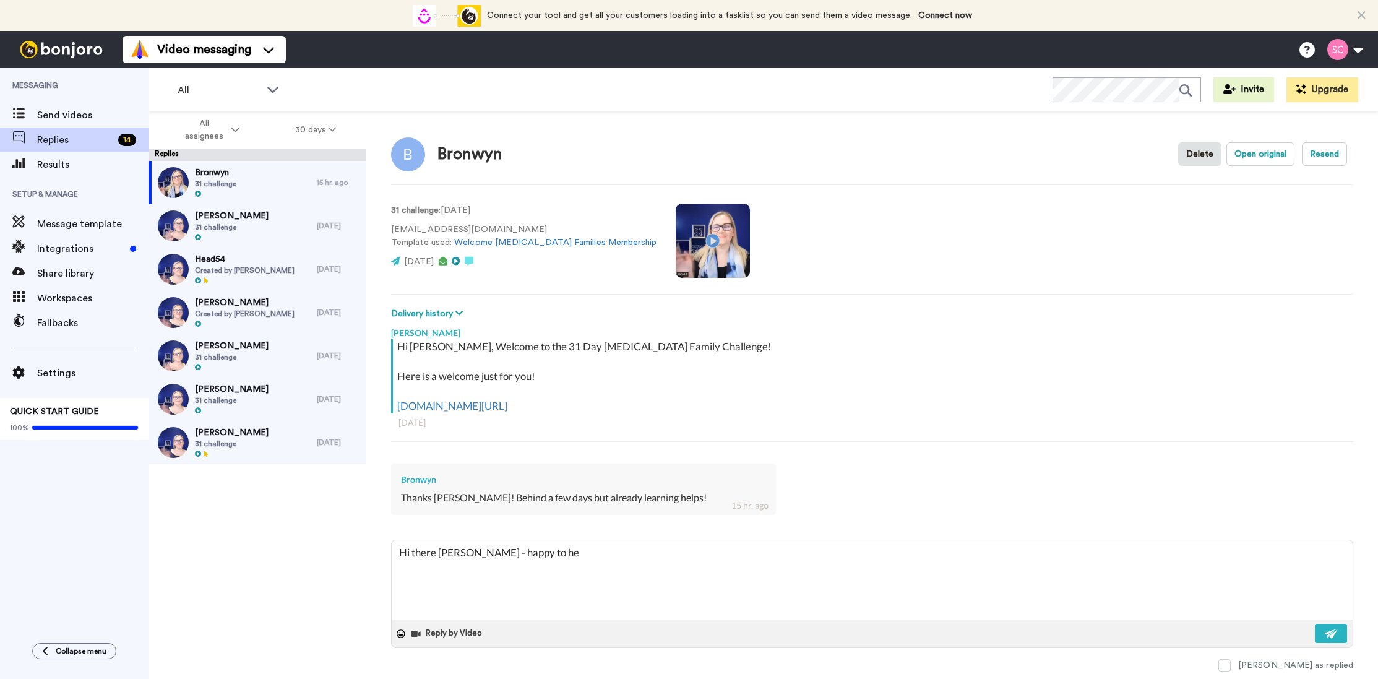
type textarea "Hi there [PERSON_NAME] - happy to h"
type textarea "x"
type textarea "Hi there [PERSON_NAME] - happy to"
type textarea "x"
type textarea "Hi there [PERSON_NAME] - happy to"
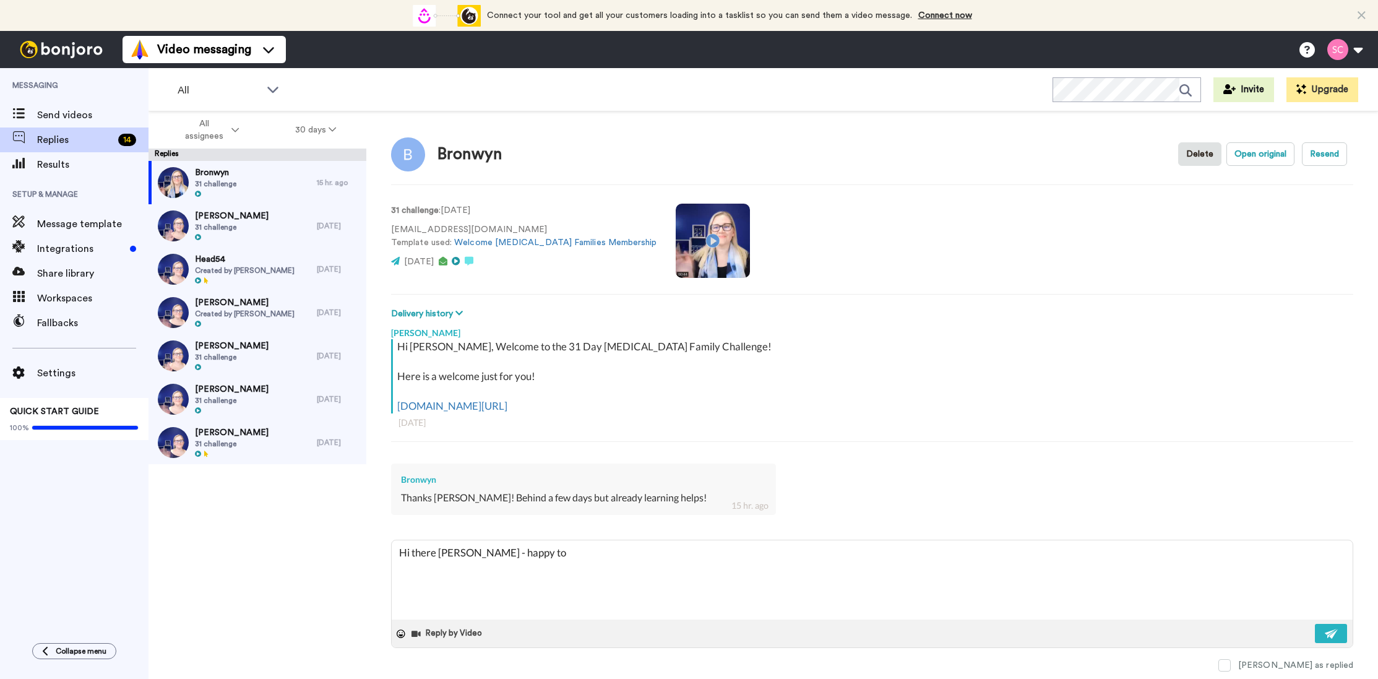
type textarea "x"
type textarea "Hi there [PERSON_NAME] - happy t"
type textarea "x"
type textarea "Hi there [PERSON_NAME] - happy"
type textarea "x"
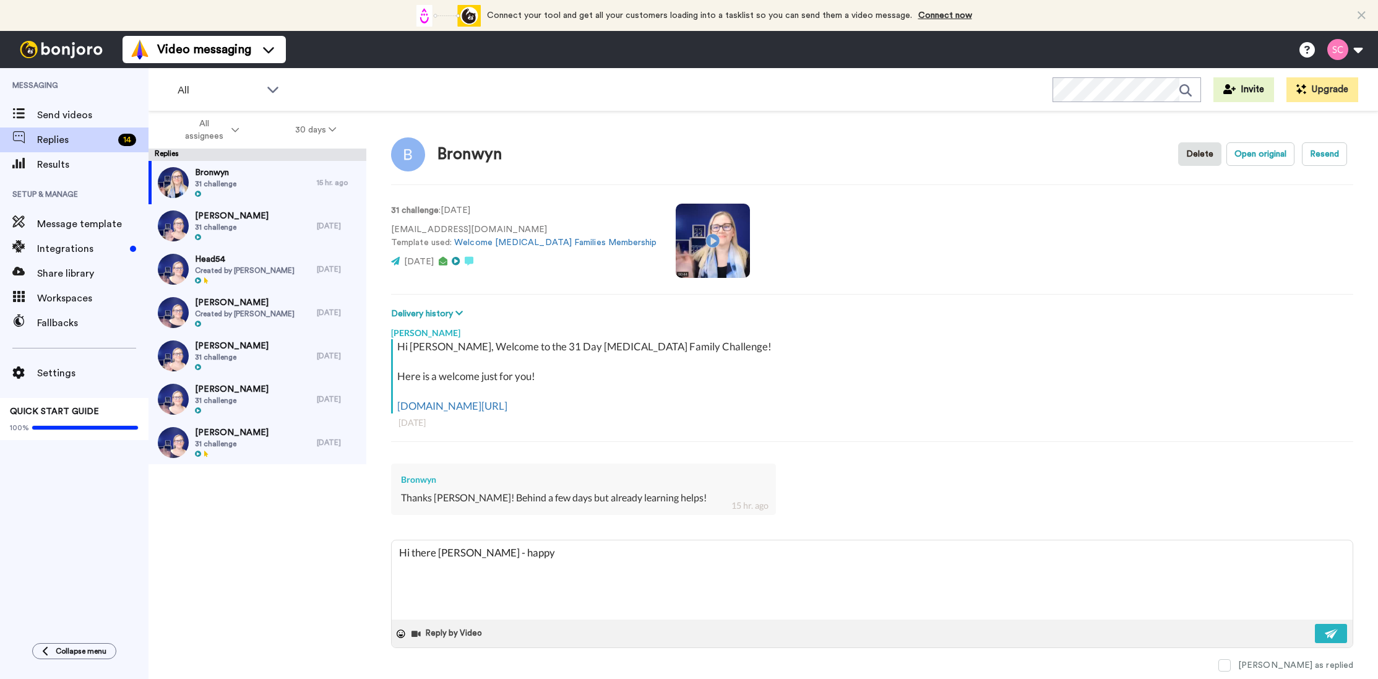
type textarea "Hi there [PERSON_NAME] - happy"
type textarea "x"
type textarea "Hi there [PERSON_NAME] - [PERSON_NAME]"
type textarea "x"
